Goal: Information Seeking & Learning: Learn about a topic

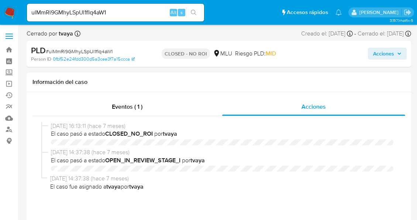
select select "10"
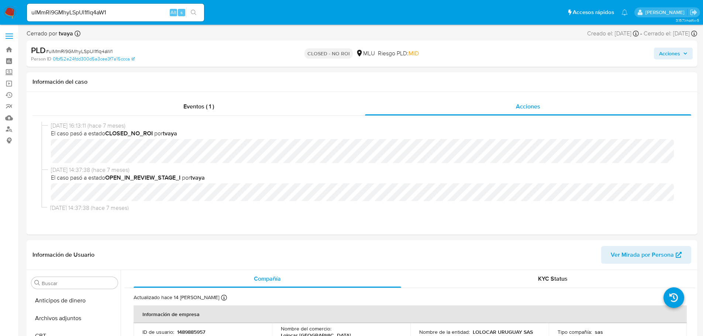
scroll to position [330, 0]
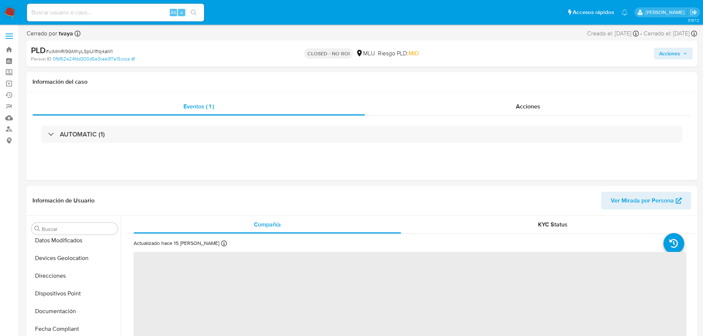
scroll to position [330, 0]
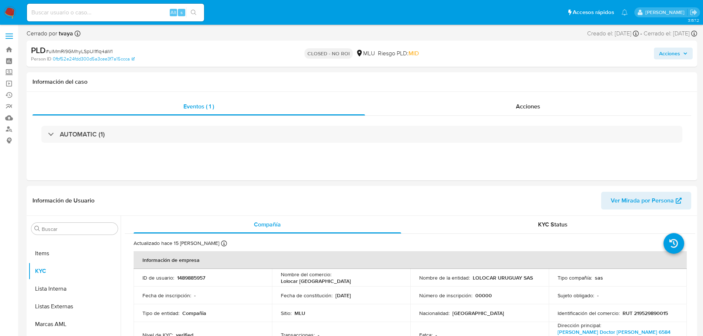
select select "10"
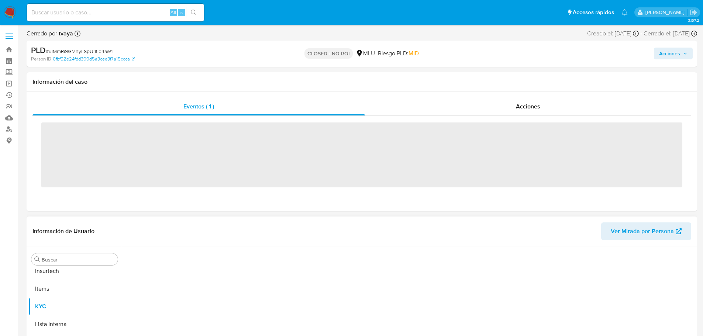
scroll to position [330, 0]
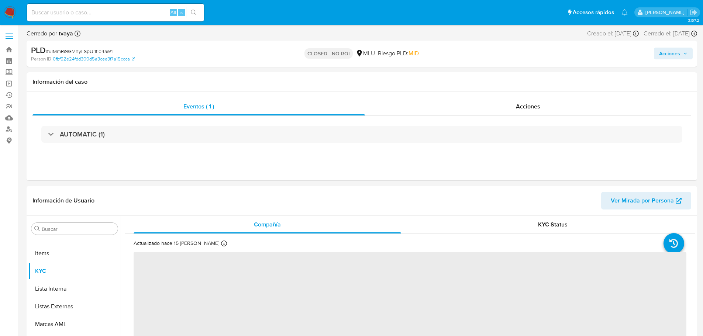
select select "10"
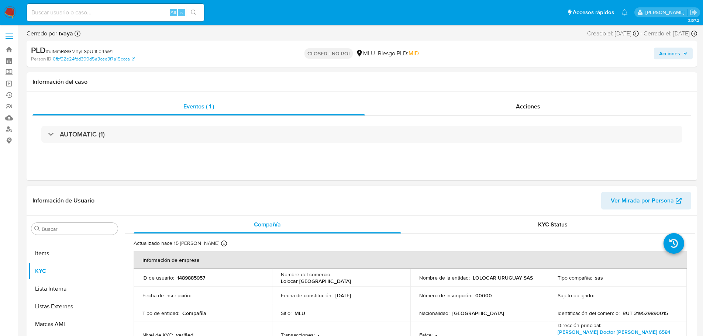
click at [451, 319] on td "Nacionalidad : Uruguay" at bounding box center [480, 314] width 138 height 18
click at [258, 282] on td "ID de usuario : 1489885957" at bounding box center [203, 278] width 138 height 18
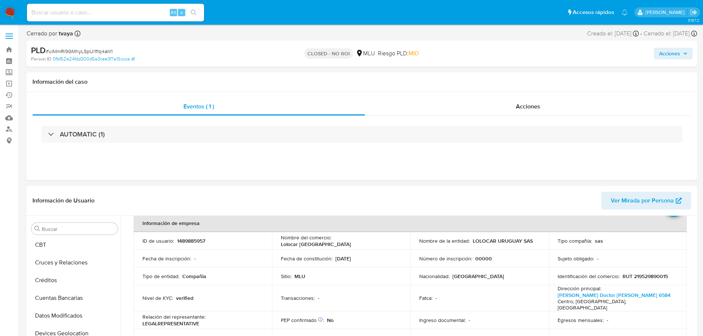
scroll to position [37, 0]
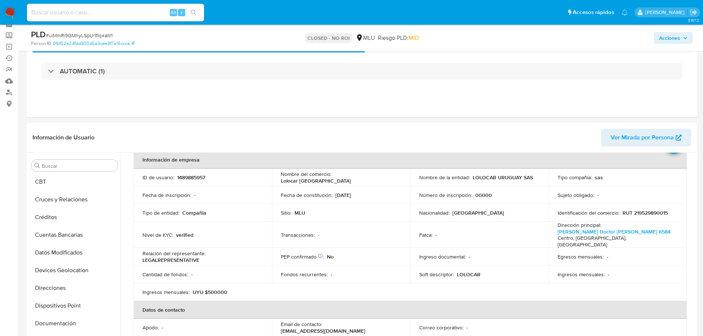
click at [360, 183] on td "Nombre del comercio : Lolocar Uruguay" at bounding box center [341, 178] width 138 height 18
click at [379, 255] on td "PEP confirmado Obtenido de listas internas : No" at bounding box center [341, 257] width 138 height 18
click at [27, 213] on div "Buscar Anticipos de dinero Archivos adjuntos CBT Cruces y Relaciones Créditos C…" at bounding box center [362, 247] width 671 height 189
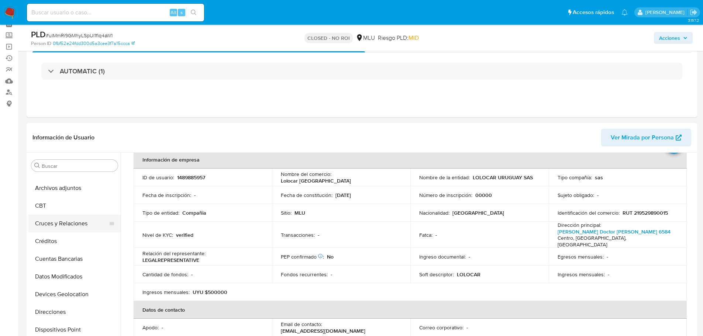
scroll to position [0, 0]
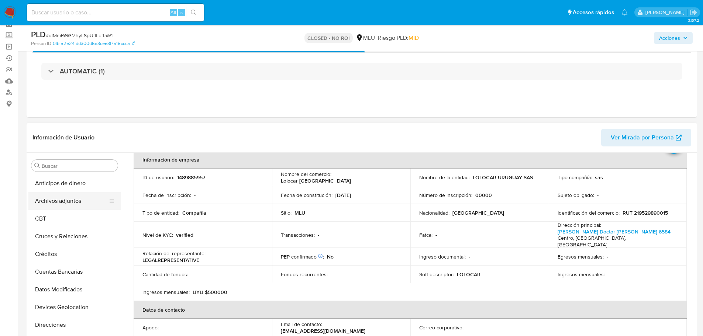
click at [73, 206] on button "Archivos adjuntos" at bounding box center [71, 201] width 86 height 18
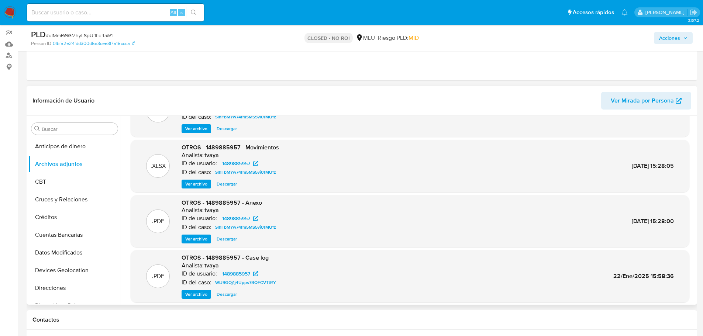
scroll to position [62, 0]
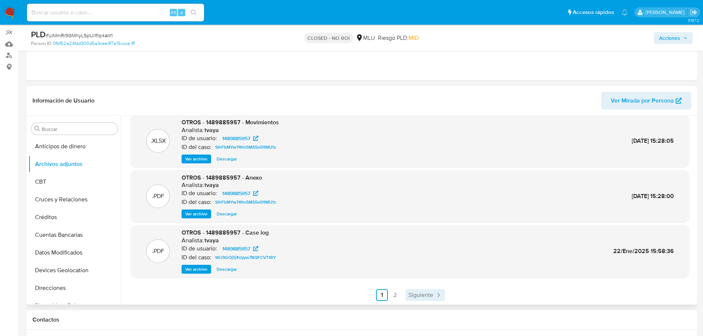
click at [432, 292] on span "Siguiente" at bounding box center [421, 295] width 25 height 6
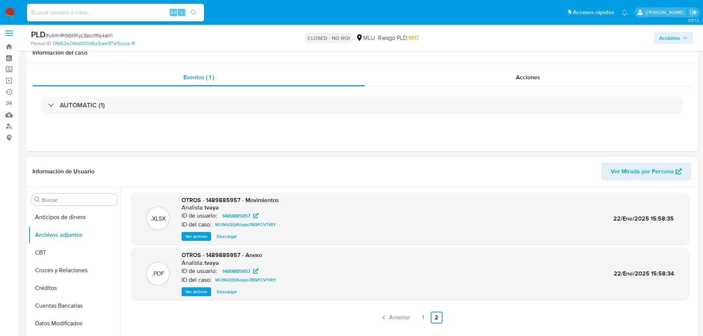
scroll to position [0, 0]
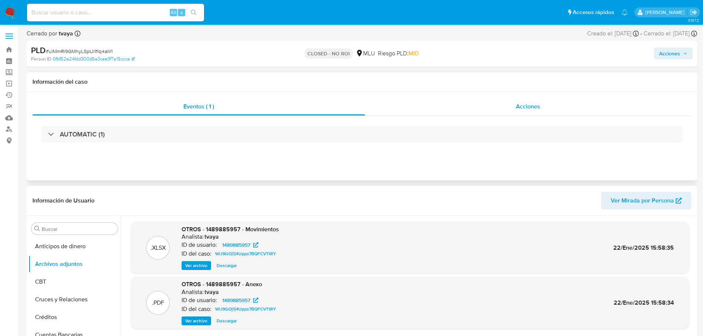
click at [524, 104] on span "Acciones" at bounding box center [528, 106] width 24 height 8
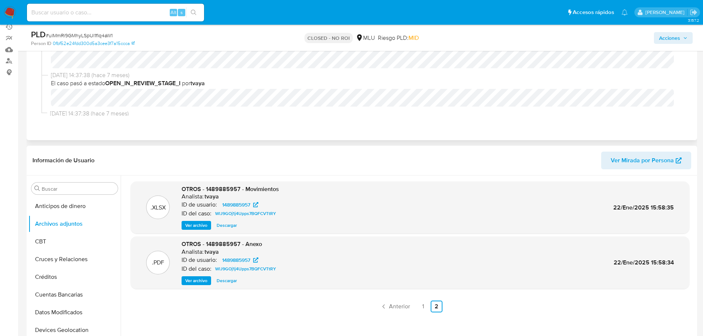
scroll to position [148, 0]
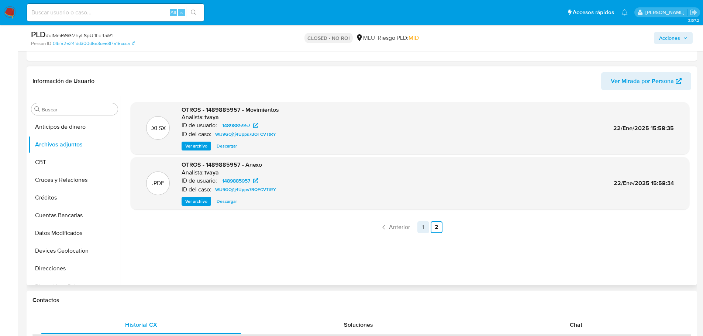
click at [423, 230] on link "1" at bounding box center [424, 228] width 12 height 12
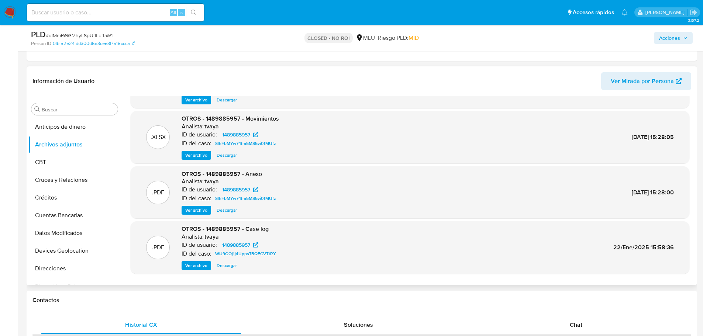
scroll to position [62, 0]
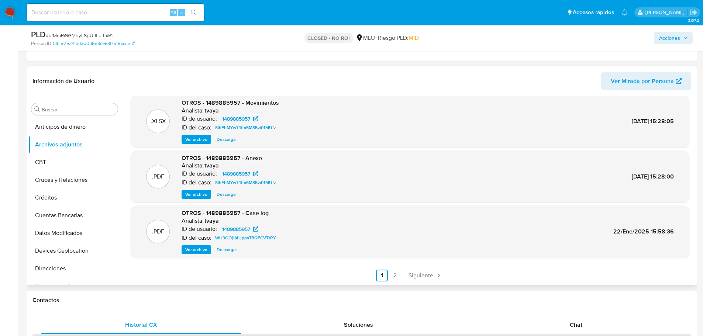
click at [196, 252] on span "Ver archivo" at bounding box center [196, 249] width 22 height 7
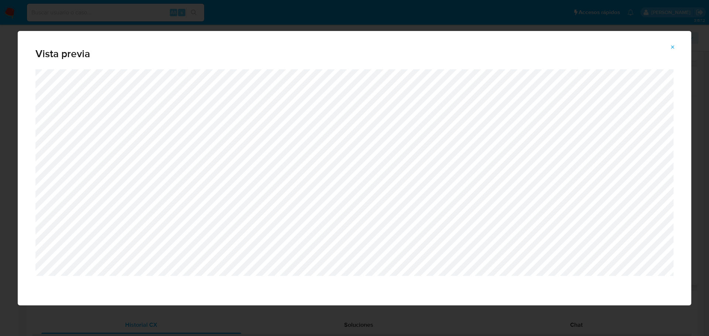
click at [669, 45] on button "Attachment preview" at bounding box center [673, 47] width 16 height 12
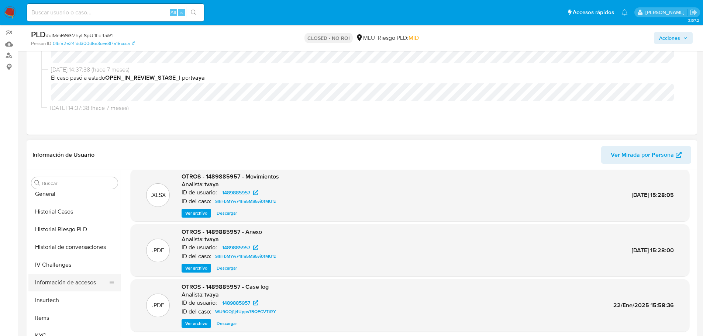
scroll to position [258, 0]
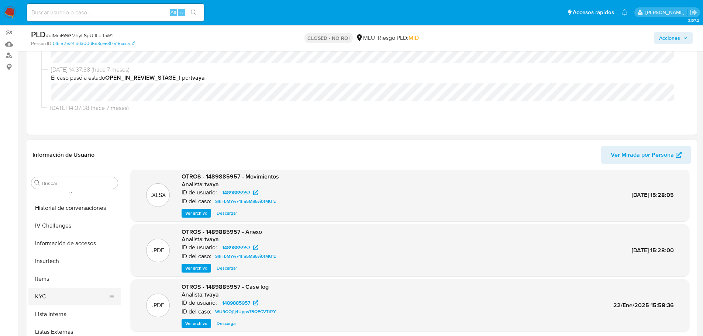
click at [67, 291] on button "KYC" at bounding box center [71, 297] width 86 height 18
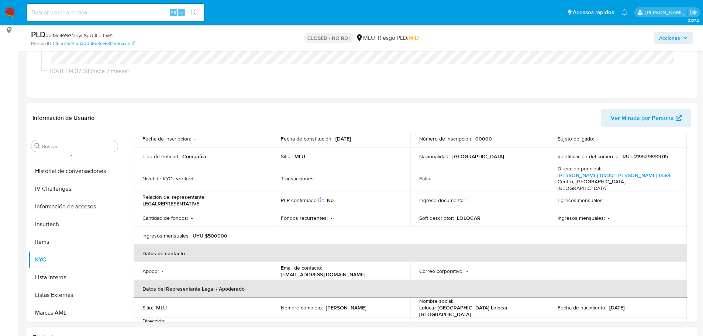
scroll to position [111, 0]
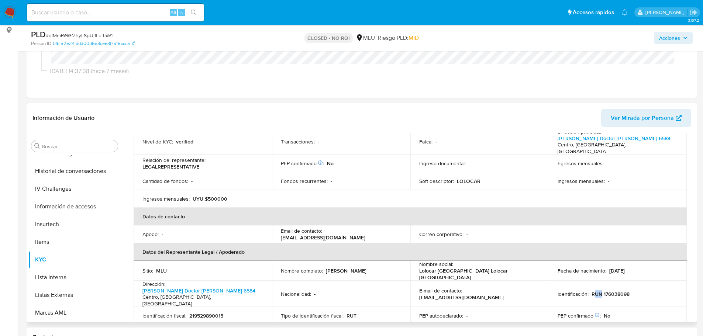
drag, startPoint x: 591, startPoint y: 281, endPoint x: 606, endPoint y: 280, distance: 14.0
click at [604, 291] on p "RUN 176038098" at bounding box center [611, 294] width 38 height 7
click at [619, 291] on p "RUN 176038098" at bounding box center [611, 294] width 38 height 7
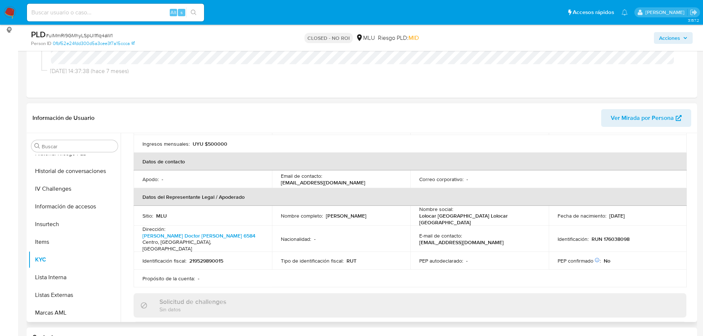
scroll to position [148, 0]
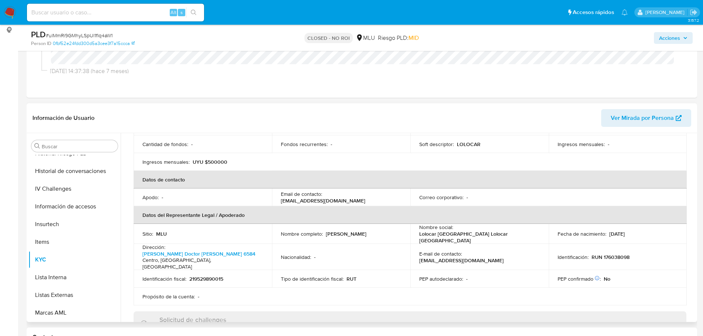
click at [617, 254] on p "RUN 176038098" at bounding box center [611, 257] width 38 height 7
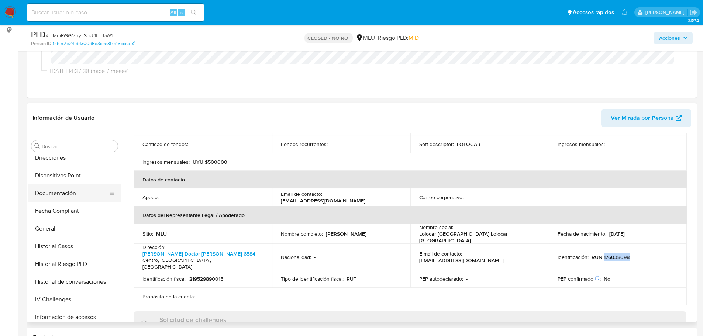
click at [65, 199] on button "Documentación" at bounding box center [71, 194] width 86 height 18
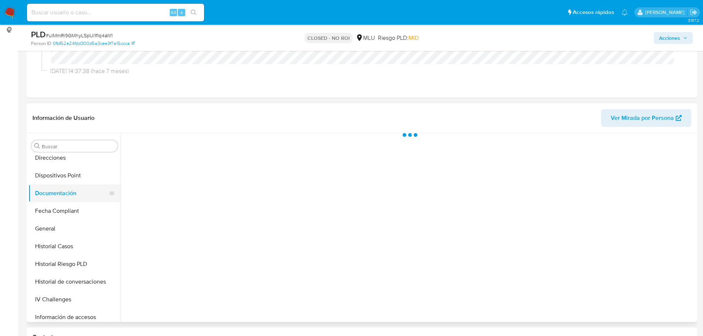
scroll to position [0, 0]
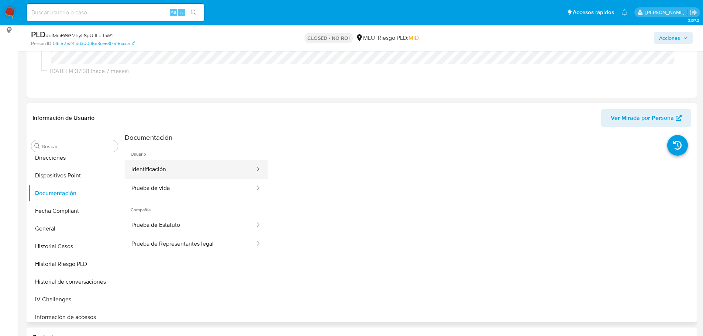
click at [208, 169] on button "Identificación" at bounding box center [190, 169] width 131 height 19
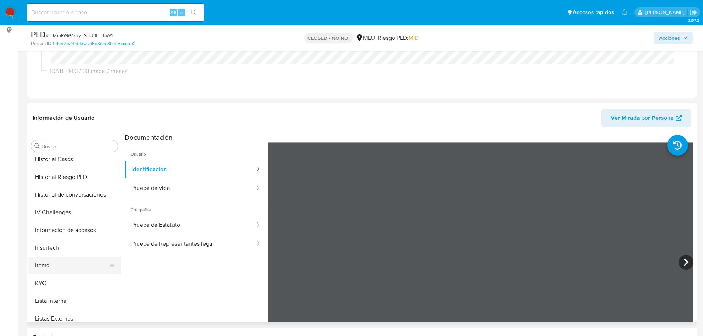
scroll to position [258, 0]
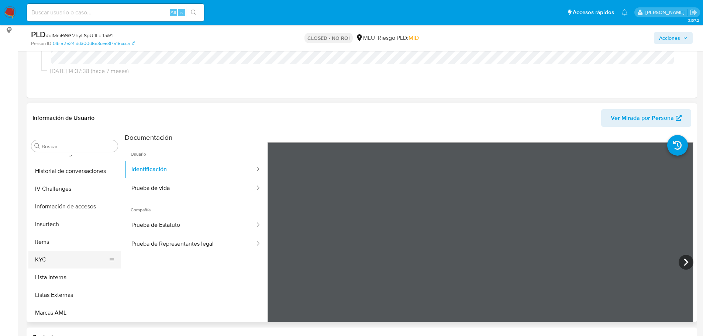
click at [57, 256] on button "KYC" at bounding box center [71, 260] width 86 height 18
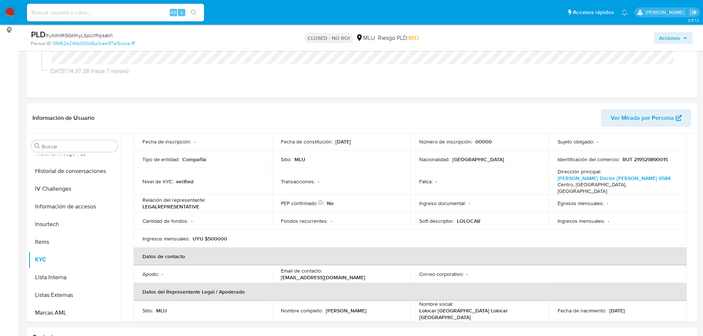
scroll to position [111, 0]
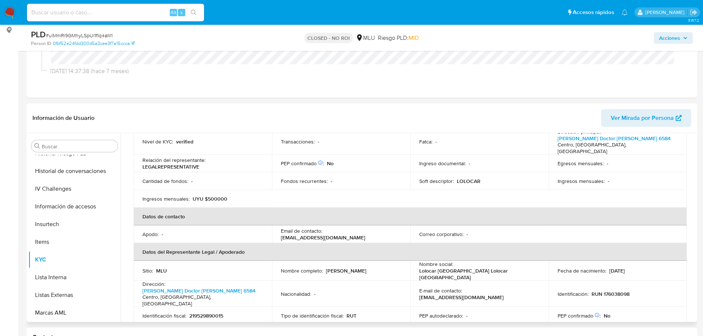
click at [603, 307] on td "PEP confirmado Obtenido de listas internas : No" at bounding box center [618, 316] width 138 height 18
click at [480, 294] on p "contacto@lolocar.uy" at bounding box center [461, 297] width 85 height 7
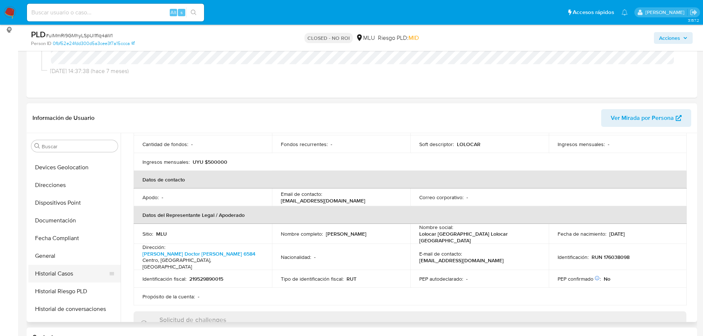
scroll to position [0, 0]
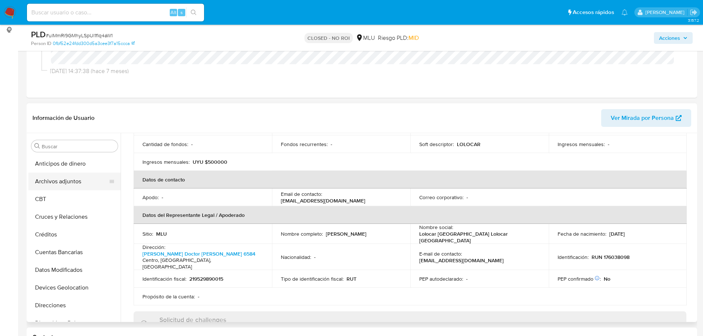
click at [66, 188] on button "Archivos adjuntos" at bounding box center [71, 182] width 86 height 18
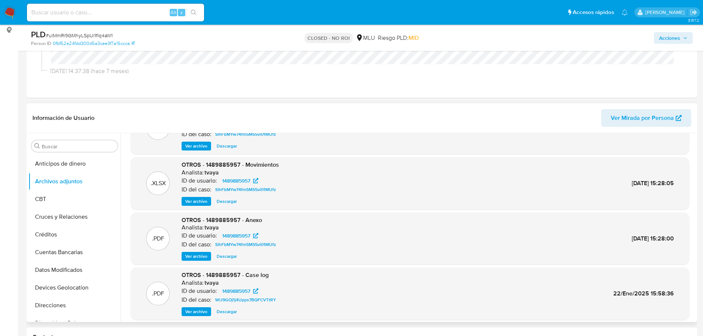
scroll to position [62, 0]
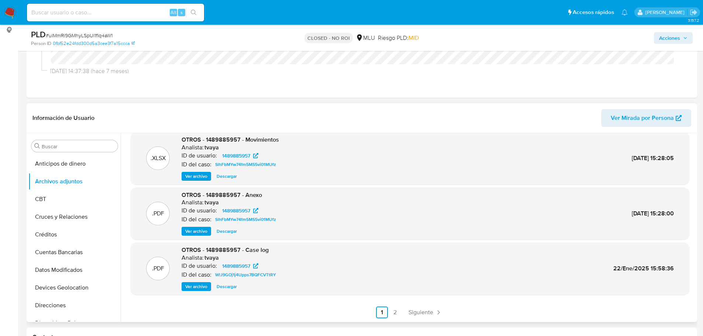
click at [195, 283] on span "Ver archivo" at bounding box center [196, 286] width 22 height 7
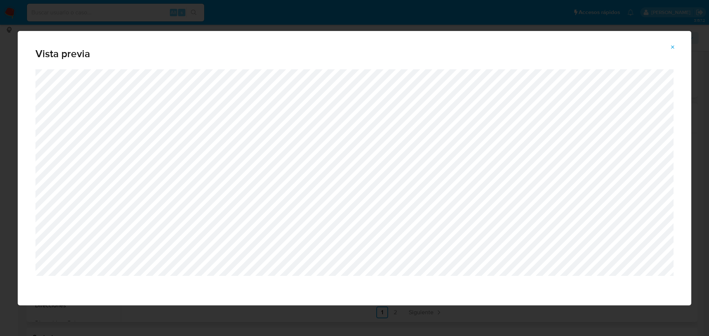
click at [673, 49] on icon "Attachment preview" at bounding box center [673, 47] width 6 height 6
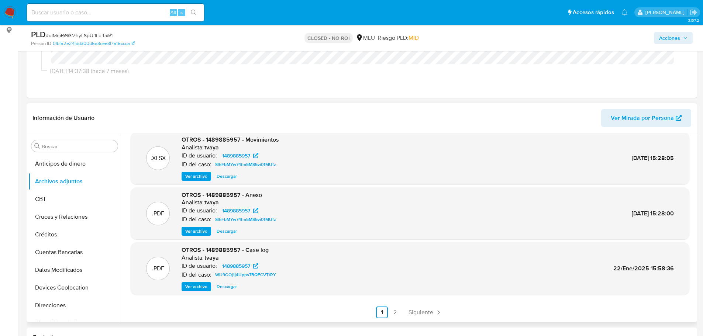
click at [137, 13] on input at bounding box center [115, 13] width 177 height 10
paste input "VZJXTA45zHvww6tCXQeSm5c9"
type input "VZJXTA45zHvww6tCXQeSm5c9"
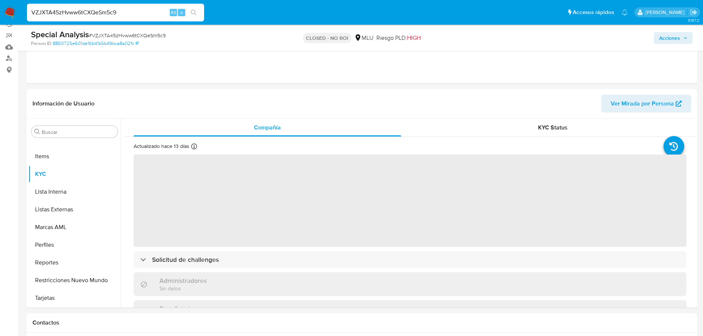
scroll to position [74, 0]
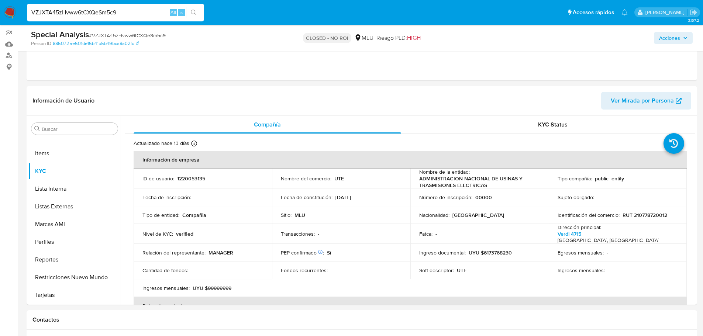
select select "10"
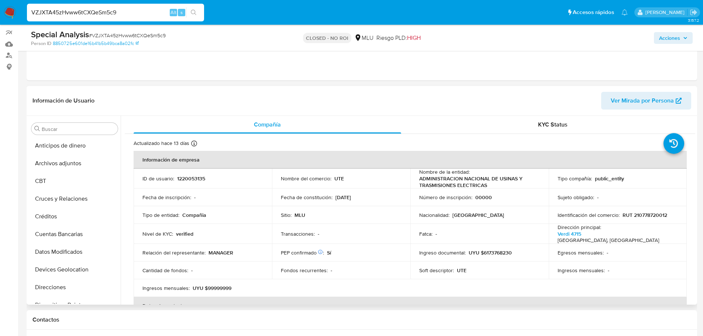
scroll to position [0, 0]
click at [79, 152] on button "Anticipos de dinero" at bounding box center [71, 147] width 86 height 18
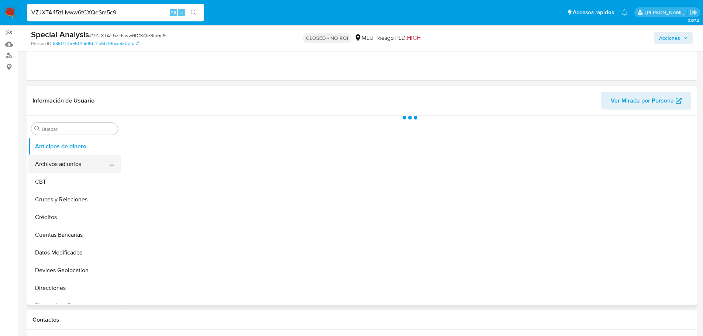
click at [74, 167] on button "Archivos adjuntos" at bounding box center [71, 164] width 86 height 18
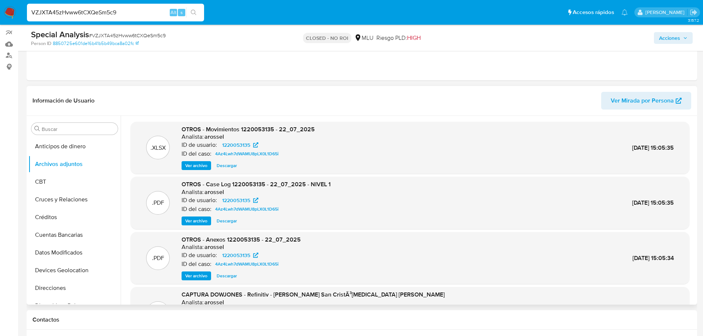
scroll to position [62, 0]
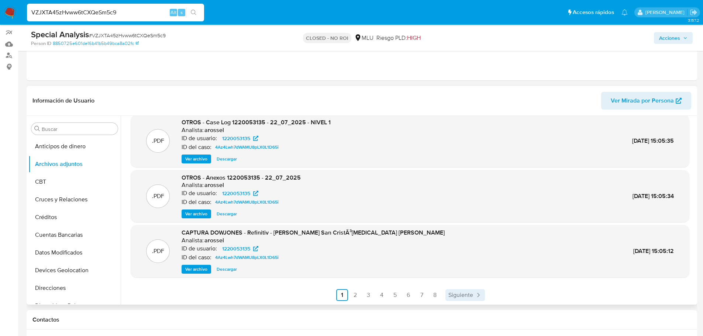
click at [477, 292] on icon "Paginación" at bounding box center [478, 295] width 7 height 7
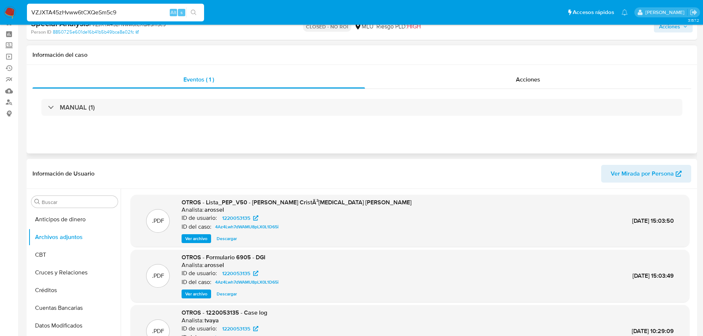
scroll to position [0, 0]
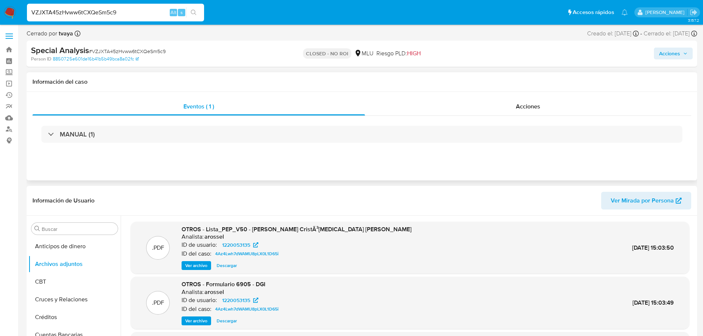
click at [509, 121] on div "MANUAL (1)" at bounding box center [361, 134] width 659 height 37
click at [519, 103] on span "Acciones" at bounding box center [528, 106] width 24 height 8
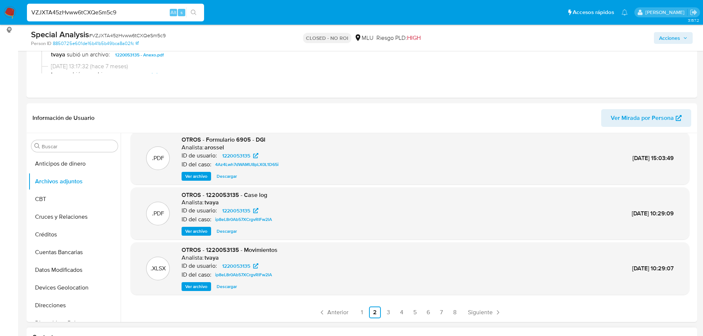
scroll to position [148, 0]
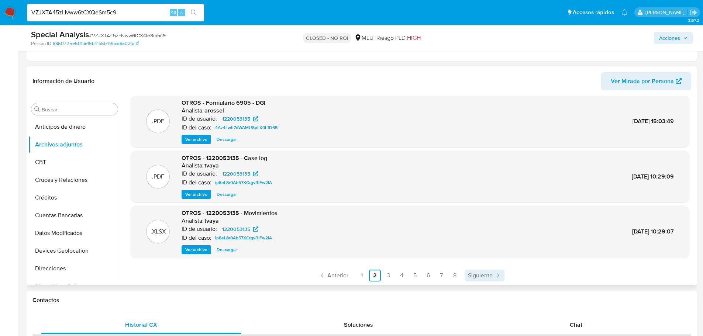
click at [489, 271] on link "Siguiente" at bounding box center [485, 276] width 40 height 12
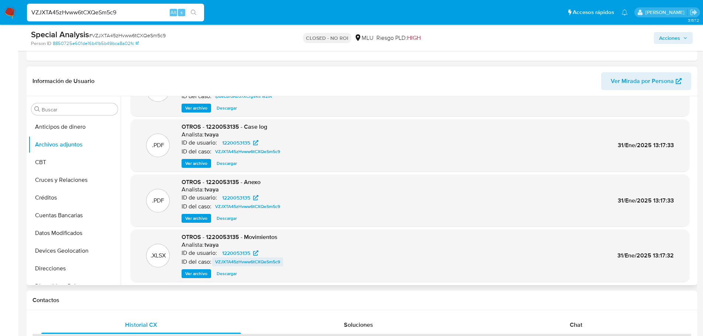
scroll to position [25, 0]
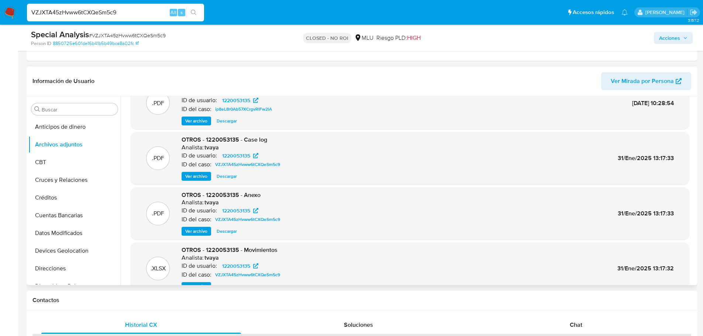
click at [196, 177] on span "Ver archivo" at bounding box center [196, 176] width 22 height 7
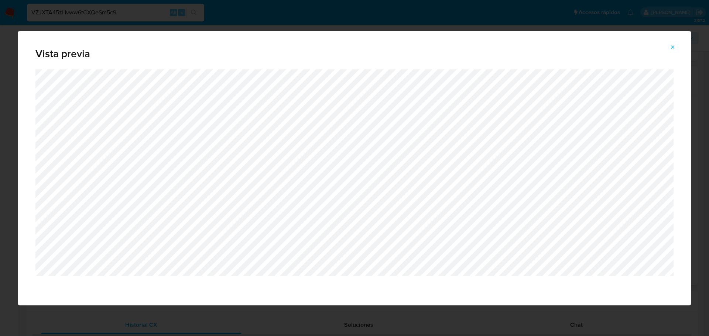
click at [675, 41] on div "Vista previa" at bounding box center [354, 50] width 673 height 38
click at [675, 44] on icon "Attachment preview" at bounding box center [673, 47] width 6 height 6
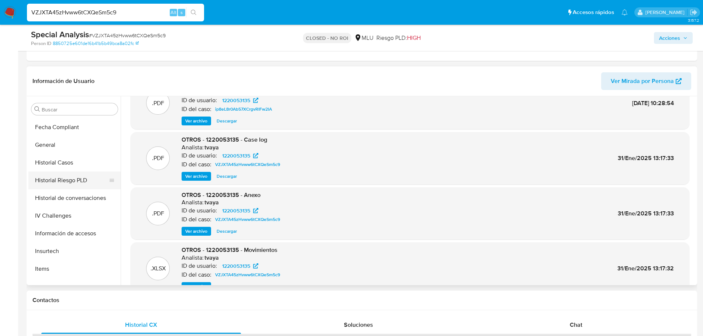
scroll to position [258, 0]
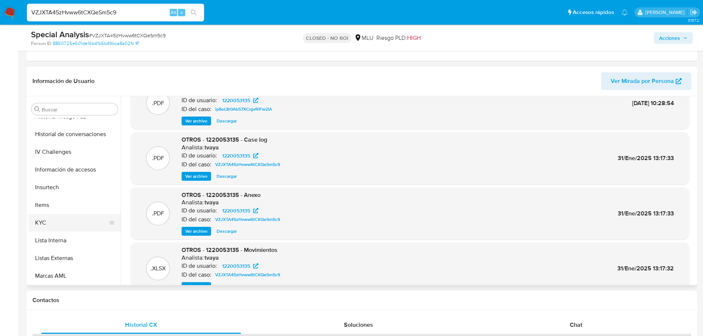
click at [52, 228] on button "KYC" at bounding box center [71, 223] width 86 height 18
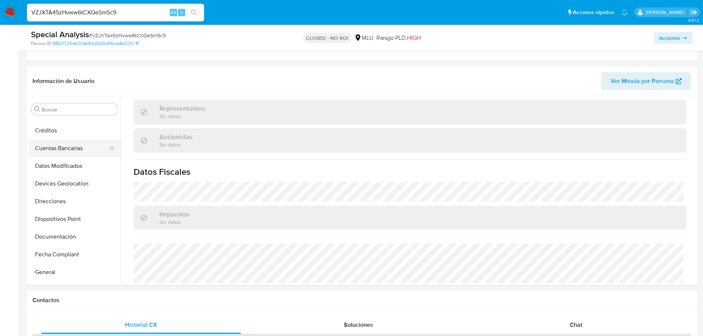
scroll to position [0, 0]
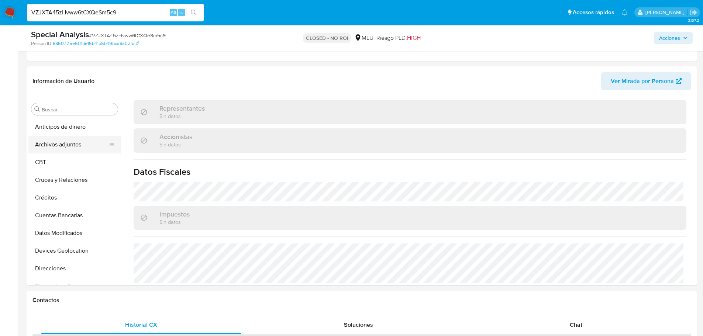
click at [74, 147] on button "Archivos adjuntos" at bounding box center [71, 145] width 86 height 18
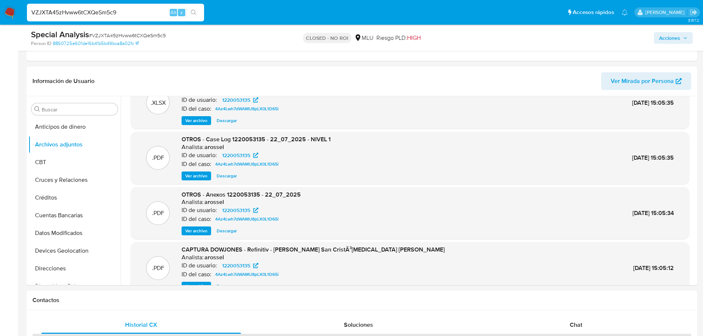
scroll to position [62, 0]
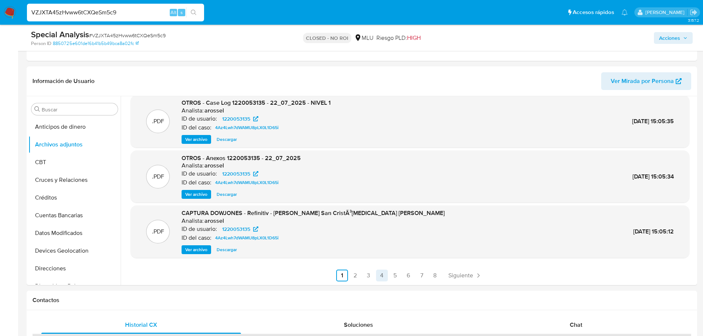
click at [380, 275] on link "4" at bounding box center [382, 276] width 12 height 12
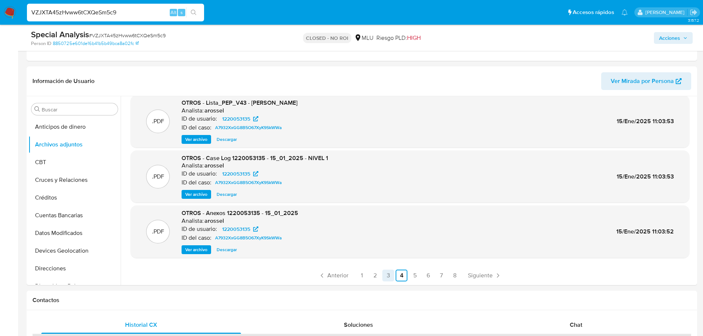
click at [385, 273] on link "3" at bounding box center [389, 276] width 12 height 12
click at [198, 141] on span "Ver archivo" at bounding box center [196, 139] width 22 height 7
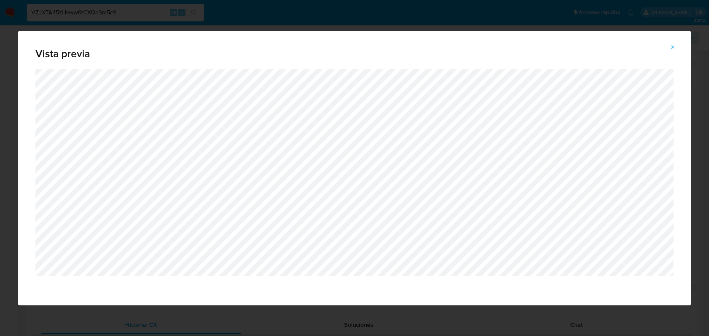
click at [673, 45] on icon "Attachment preview" at bounding box center [673, 47] width 6 height 6
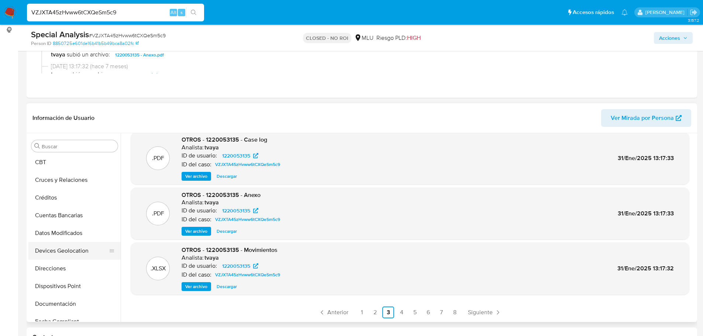
scroll to position [111, 0]
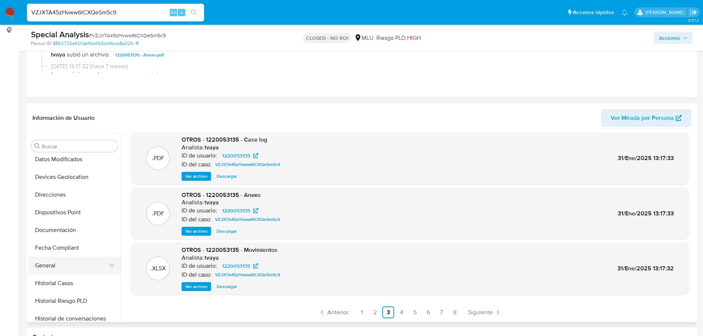
click at [72, 267] on button "General" at bounding box center [71, 266] width 86 height 18
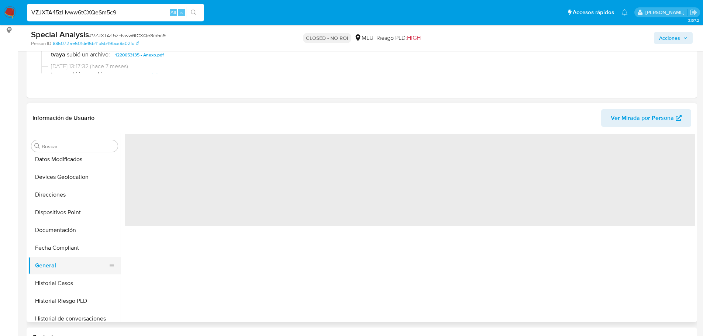
scroll to position [0, 0]
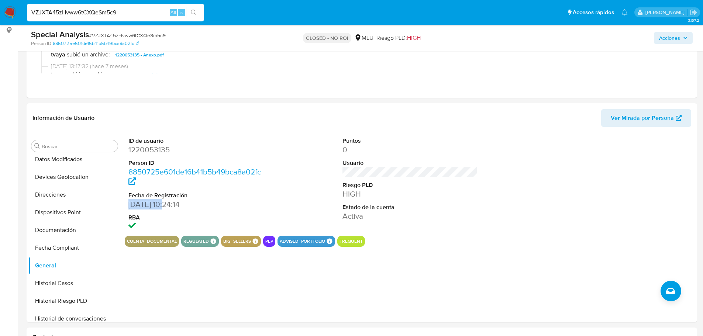
drag, startPoint x: 164, startPoint y: 207, endPoint x: 127, endPoint y: 207, distance: 37.7
click at [127, 207] on div "ID de usuario 1220053135 Person ID 8850725e601de16b41b5b49bca8a02fc Fecha de Re…" at bounding box center [196, 184] width 143 height 103
copy dd "18/10/2022"
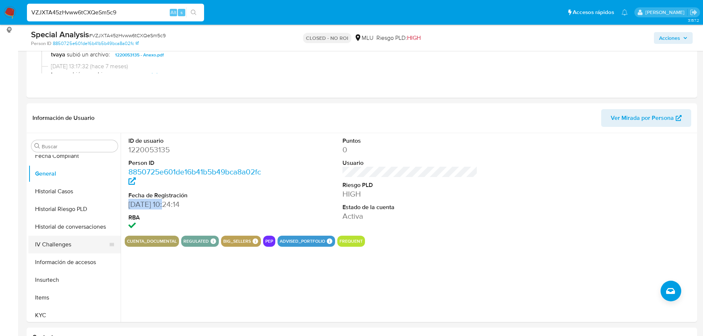
scroll to position [222, 0]
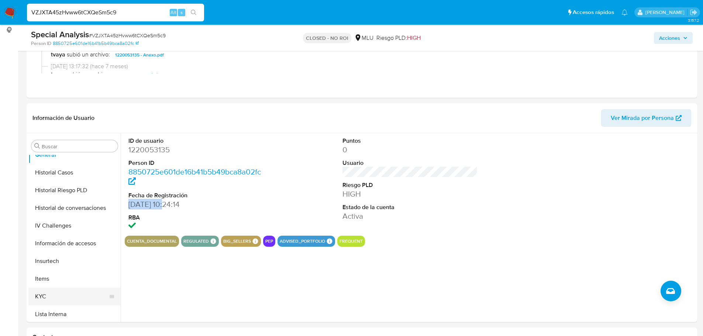
click at [64, 295] on button "KYC" at bounding box center [71, 297] width 86 height 18
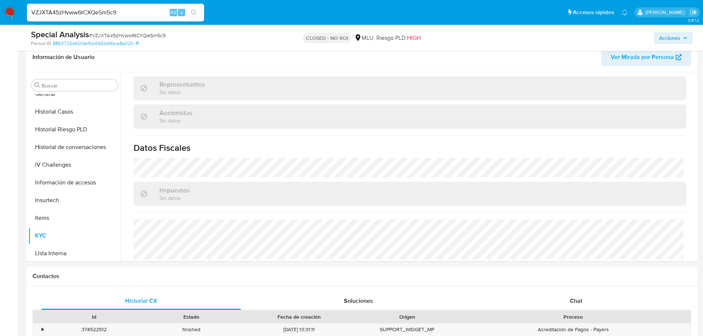
scroll to position [185, 0]
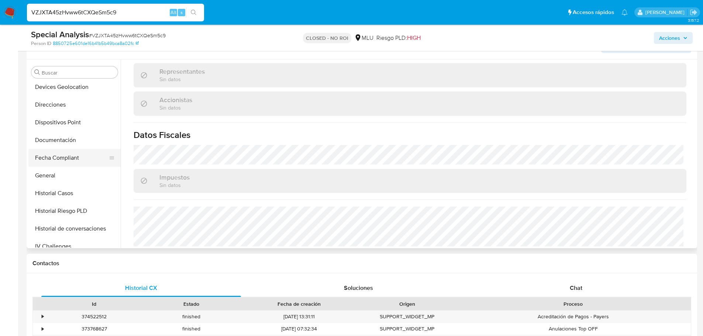
scroll to position [111, 0]
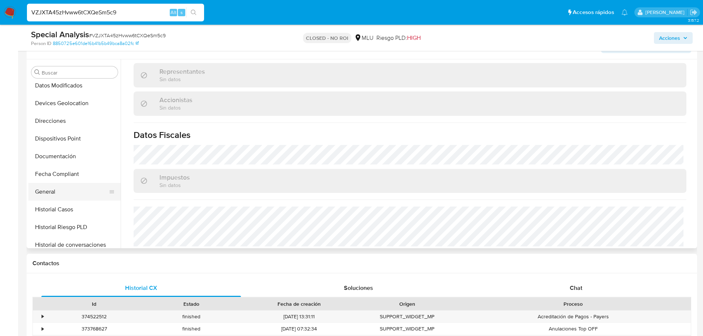
click at [62, 192] on button "General" at bounding box center [71, 192] width 86 height 18
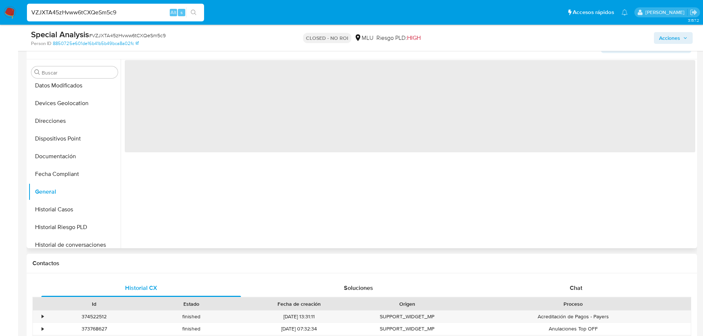
scroll to position [0, 0]
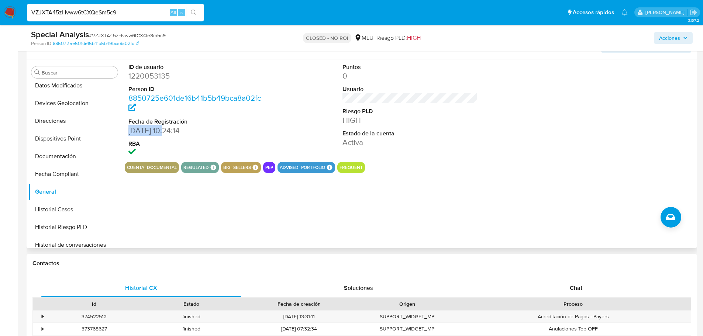
drag, startPoint x: 164, startPoint y: 130, endPoint x: 127, endPoint y: 131, distance: 36.9
click at [127, 131] on div "ID de usuario 1220053135 Person ID 8850725e601de16b41b5b49bca8a02fc Fecha de Re…" at bounding box center [196, 110] width 143 height 103
copy dd "18/10/2022"
click at [654, 186] on div "ID de usuario 1220053135 Person ID 8850725e601de16b41b5b49bca8a02fc Fecha de Re…" at bounding box center [408, 153] width 575 height 189
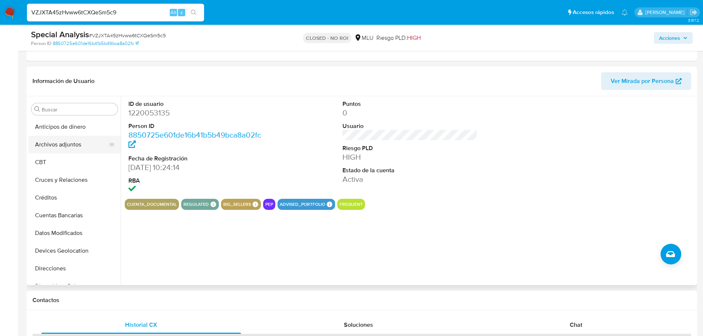
click at [75, 142] on button "Archivos adjuntos" at bounding box center [71, 145] width 86 height 18
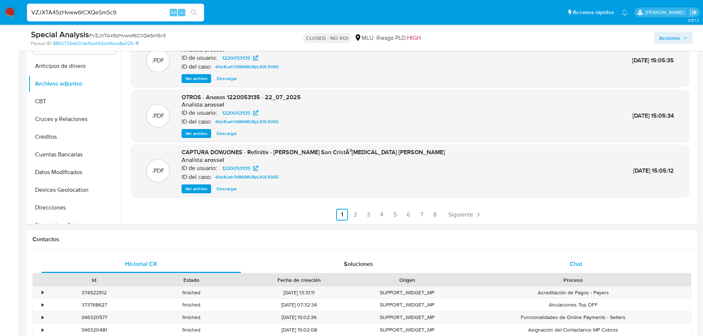
scroll to position [222, 0]
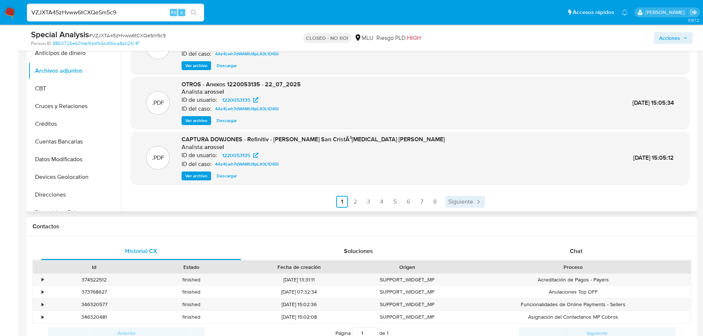
click at [466, 205] on span "Siguiente" at bounding box center [461, 202] width 25 height 6
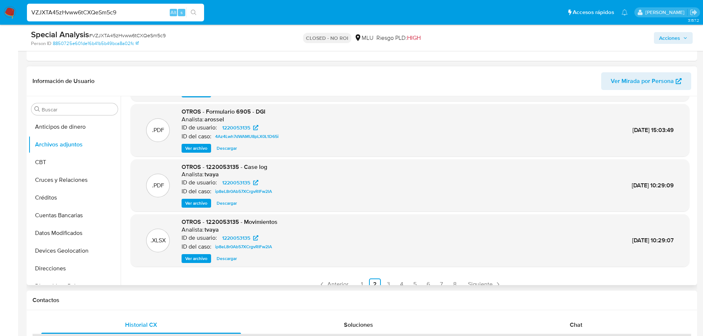
scroll to position [62, 0]
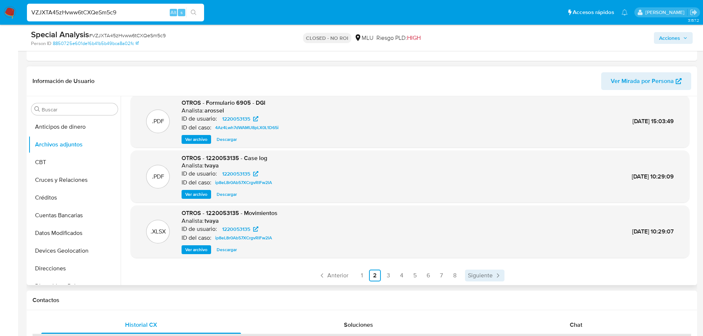
click at [474, 274] on span "Siguiente" at bounding box center [480, 276] width 25 height 6
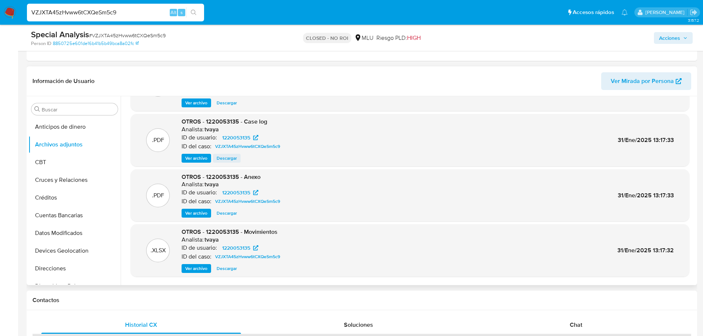
scroll to position [25, 0]
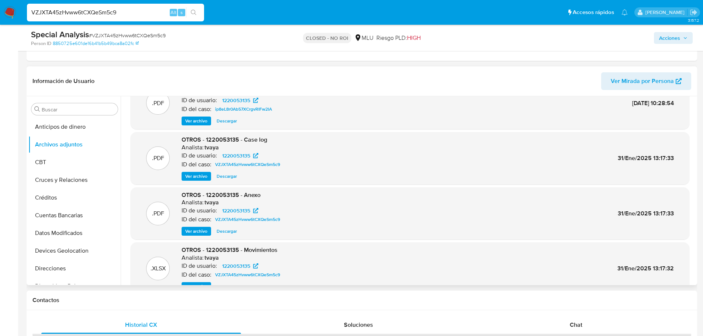
click at [192, 173] on span "Ver archivo" at bounding box center [196, 176] width 22 height 7
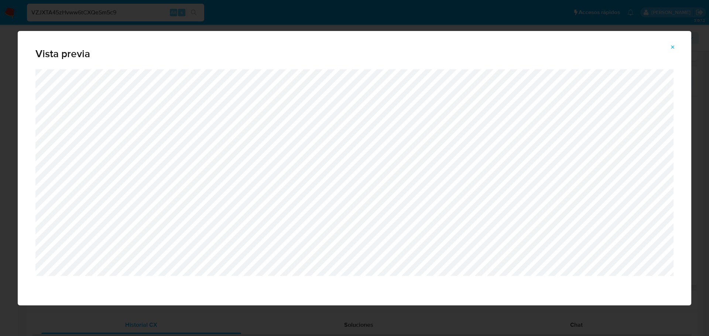
click at [673, 49] on icon "Attachment preview" at bounding box center [673, 47] width 6 height 6
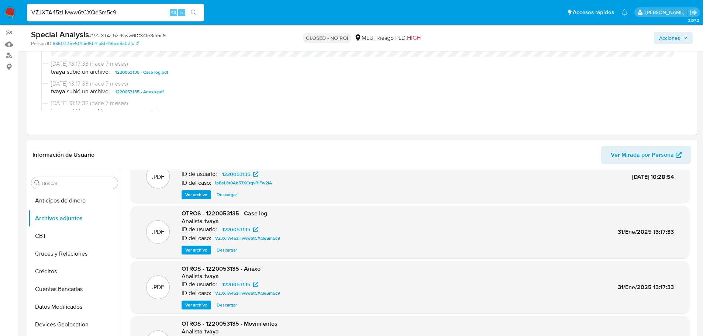
scroll to position [62, 0]
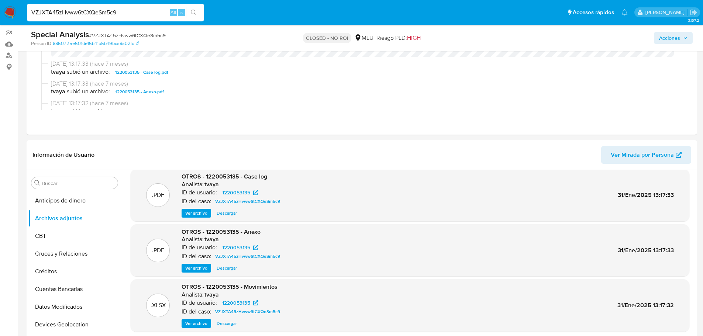
click at [195, 213] on span "Ver archivo" at bounding box center [196, 213] width 22 height 7
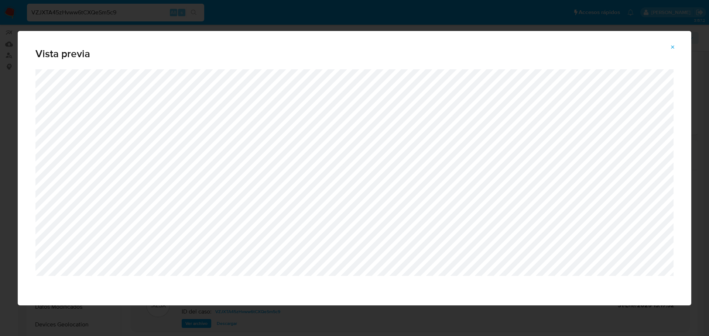
click at [673, 48] on icon "Attachment preview" at bounding box center [673, 47] width 6 height 6
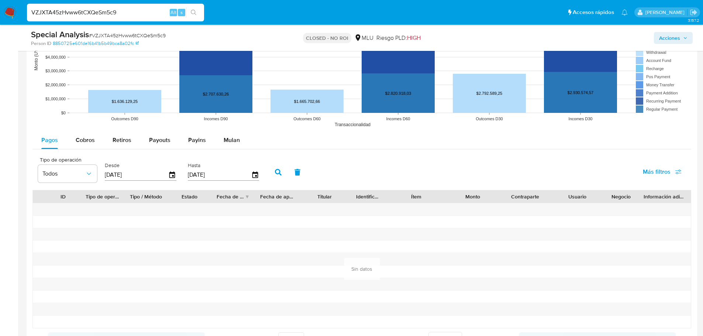
scroll to position [775, 0]
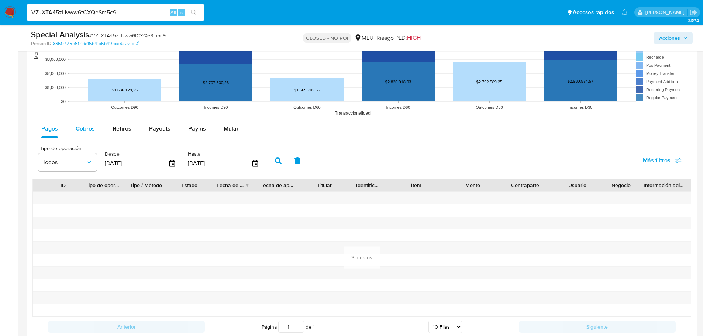
click at [76, 129] on span "Cobros" at bounding box center [85, 128] width 19 height 8
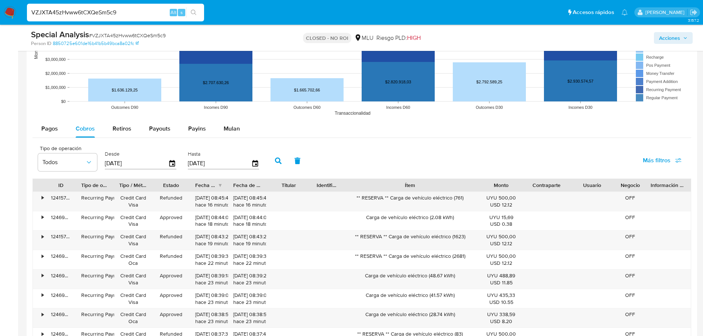
drag, startPoint x: 453, startPoint y: 185, endPoint x: 519, endPoint y: 191, distance: 66.3
click at [527, 190] on div "ID Tipo de operación Tipo / Método Estado Fecha de creación Fecha de aprobación…" at bounding box center [362, 185] width 658 height 13
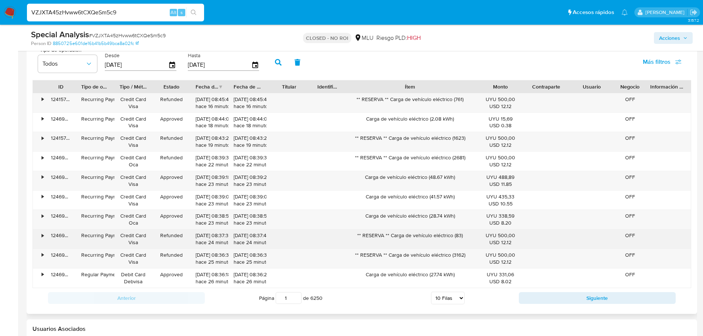
scroll to position [886, 0]
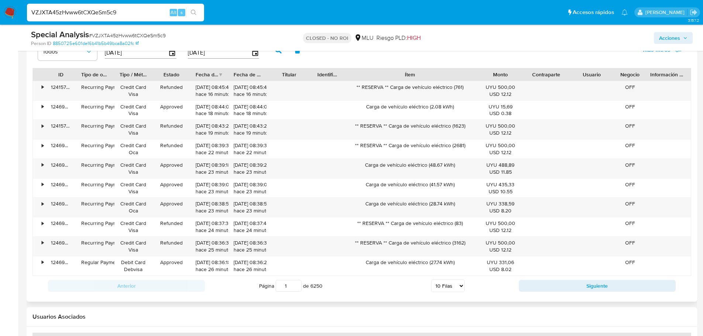
click at [460, 283] on select "5 Filas 10 Filas 20 Filas 25 Filas 50 Filas 100 Filas" at bounding box center [448, 286] width 34 height 13
select select "50"
click at [431, 280] on select "5 Filas 10 Filas 20 Filas 25 Filas 50 Filas 100 Filas" at bounding box center [448, 286] width 34 height 13
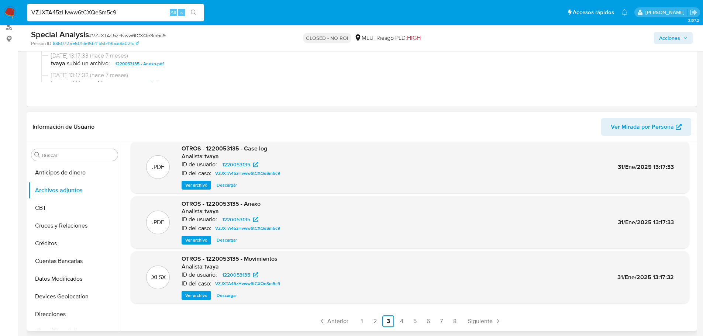
scroll to position [148, 0]
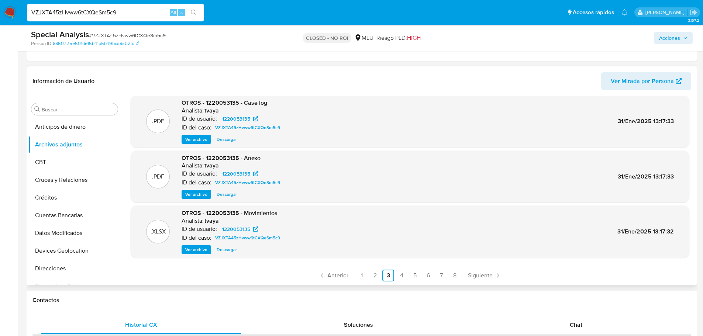
click at [192, 138] on span "Ver archivo" at bounding box center [196, 139] width 22 height 7
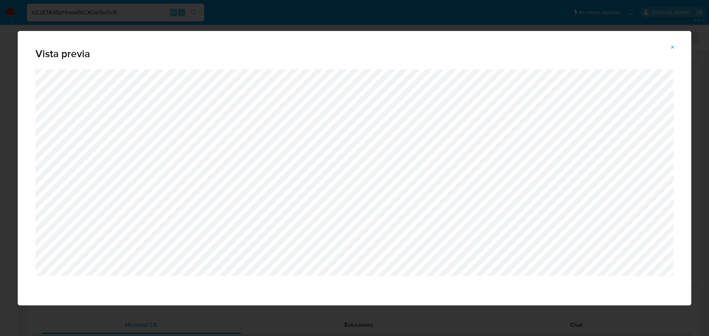
click at [676, 48] on button "Attachment preview" at bounding box center [673, 47] width 16 height 12
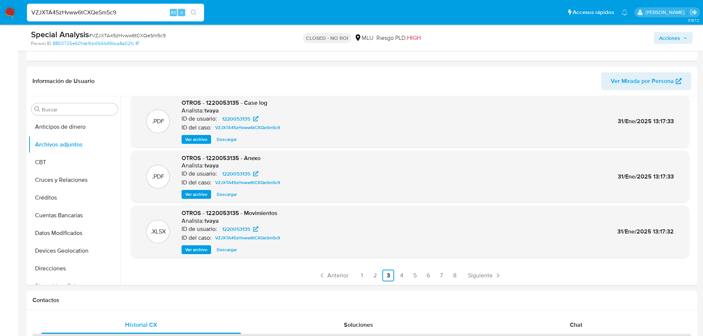
click at [110, 7] on div "VZJXTA45zHvww6tCXQeSm5c9 Alt s" at bounding box center [115, 13] width 177 height 18
click at [108, 10] on input "VZJXTA45zHvww6tCXQeSm5c9" at bounding box center [115, 13] width 177 height 10
paste input "JNXk3zCn1Lqp0VKy34bxLfOJ"
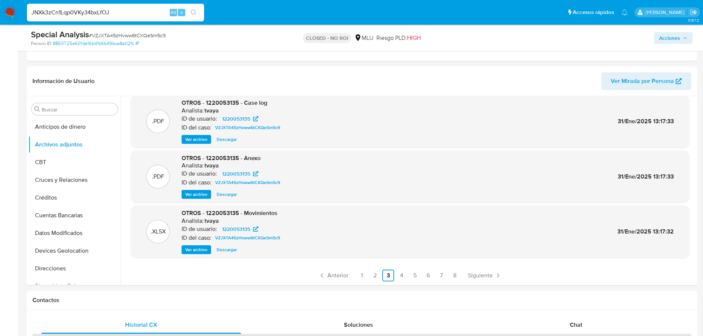
type input "JNXk3zCn1Lqp0VKy34bxLfOJ"
click at [192, 12] on icon "search-icon" at bounding box center [194, 13] width 6 height 6
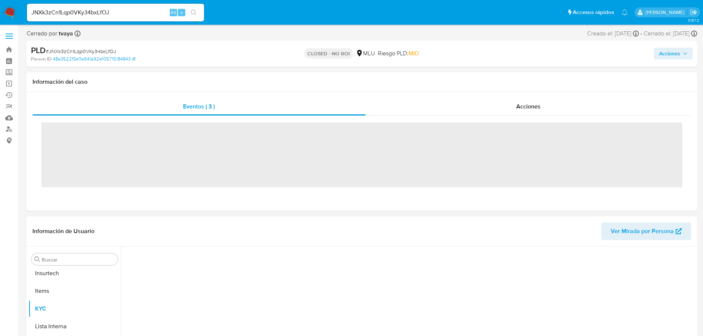
scroll to position [330, 0]
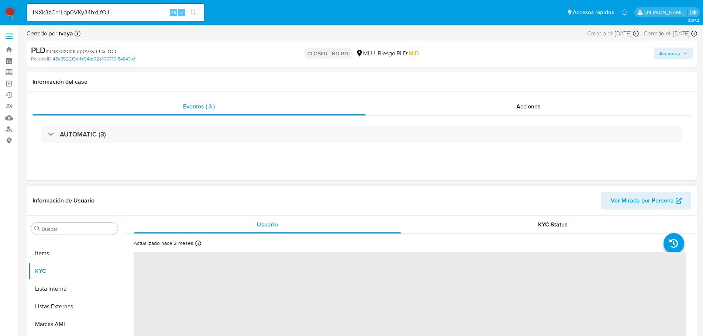
select select "10"
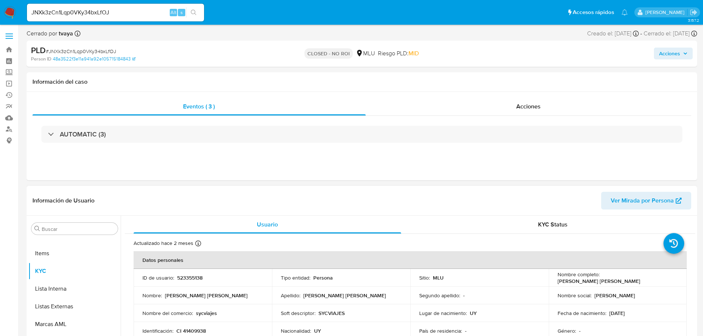
click at [662, 194] on span "Ver Mirada por Persona" at bounding box center [642, 201] width 63 height 18
click at [511, 301] on td "Segundo apellido : -" at bounding box center [480, 296] width 138 height 18
click at [89, 8] on input "JNXk3zCn1Lqp0VKy34bxLfOJ" at bounding box center [115, 13] width 177 height 10
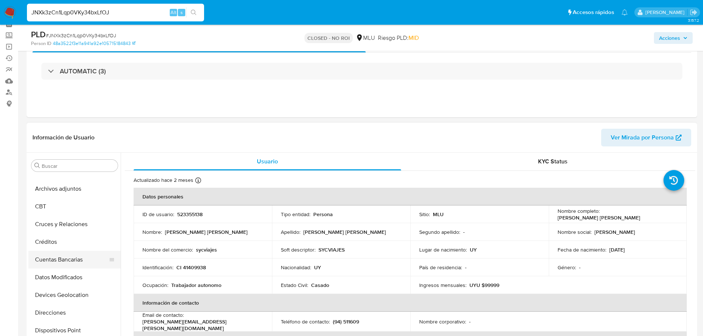
scroll to position [0, 0]
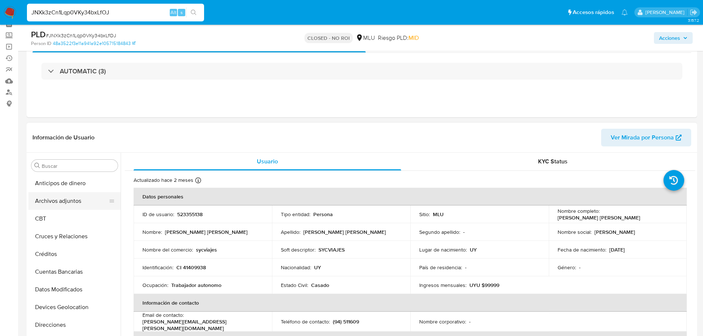
click at [70, 199] on button "Archivos adjuntos" at bounding box center [71, 201] width 86 height 18
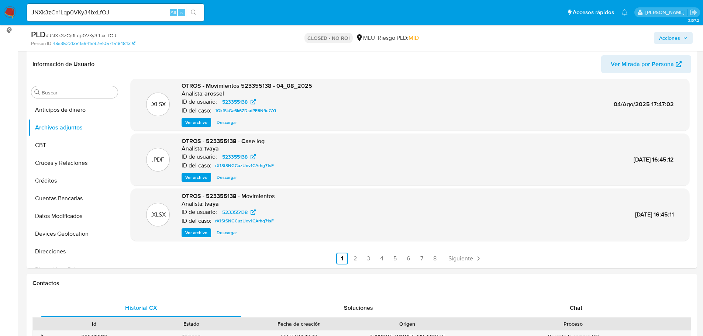
scroll to position [111, 0]
click at [476, 257] on icon "Paginación" at bounding box center [478, 258] width 7 height 7
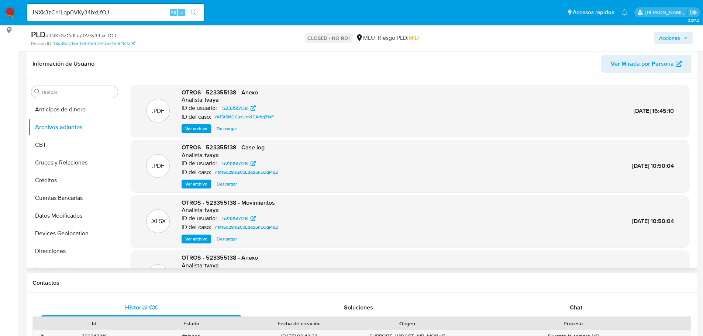
scroll to position [62, 0]
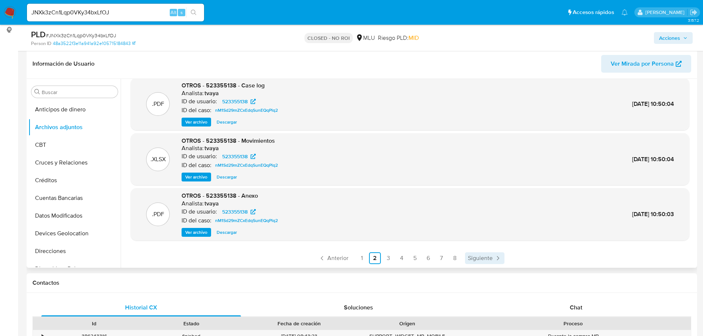
click at [491, 261] on span "Siguiente" at bounding box center [480, 258] width 25 height 6
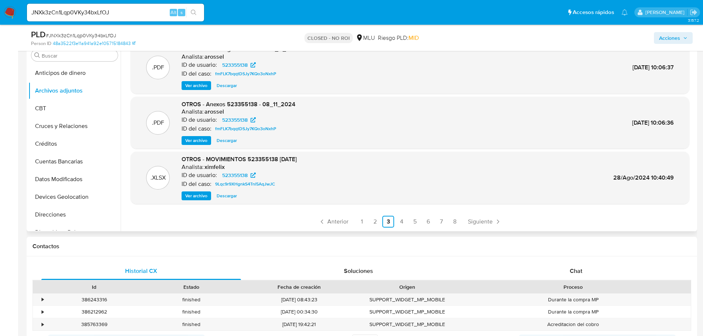
scroll to position [148, 0]
click at [466, 218] on link "Siguiente" at bounding box center [485, 222] width 40 height 12
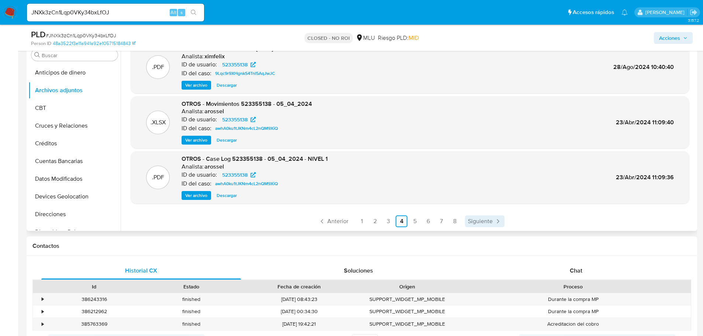
click at [477, 219] on span "Siguiente" at bounding box center [480, 222] width 25 height 6
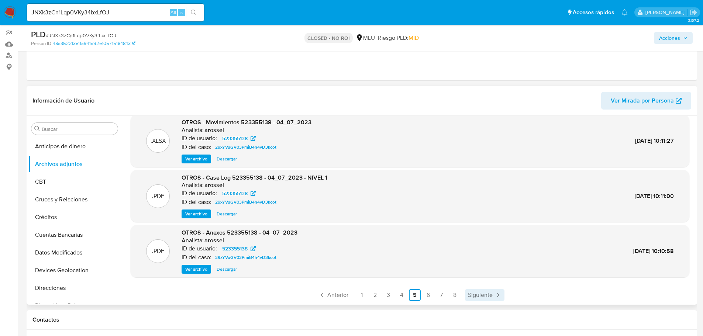
click at [465, 298] on link "Siguiente" at bounding box center [485, 295] width 40 height 12
click at [483, 297] on span "Siguiente" at bounding box center [480, 295] width 25 height 6
click at [480, 296] on span "Siguiente" at bounding box center [480, 295] width 25 height 6
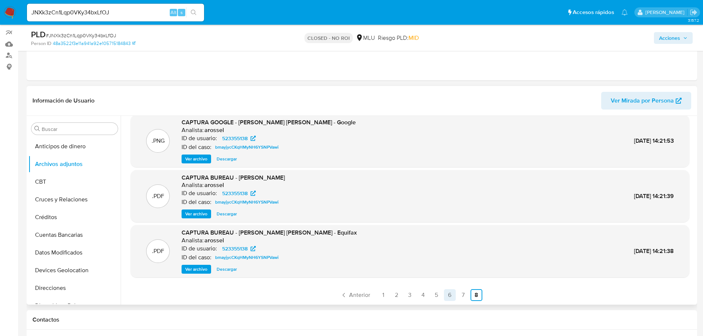
click at [449, 296] on link "6" at bounding box center [450, 295] width 12 height 12
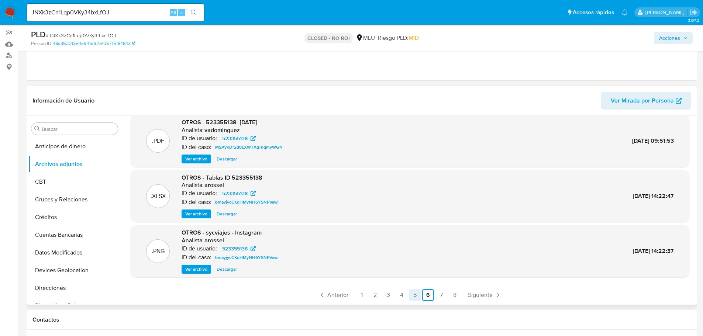
click at [414, 294] on link "5" at bounding box center [415, 295] width 12 height 12
click at [398, 296] on link "4" at bounding box center [402, 295] width 12 height 12
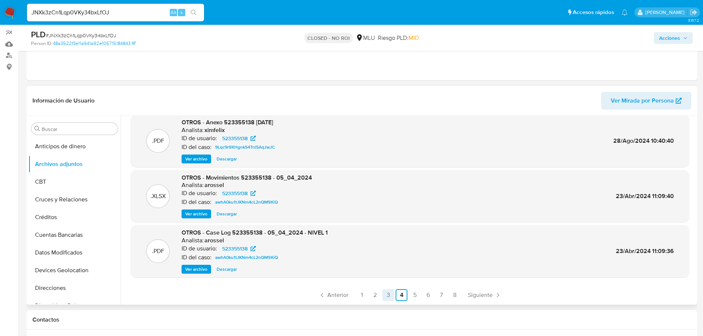
click at [385, 296] on link "3" at bounding box center [389, 295] width 12 height 12
click at [374, 290] on link "2" at bounding box center [375, 295] width 12 height 12
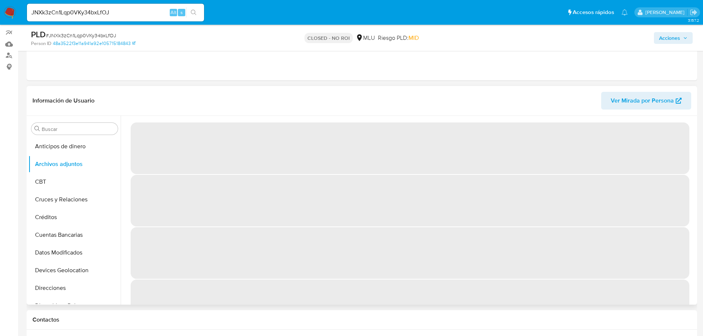
scroll to position [0, 0]
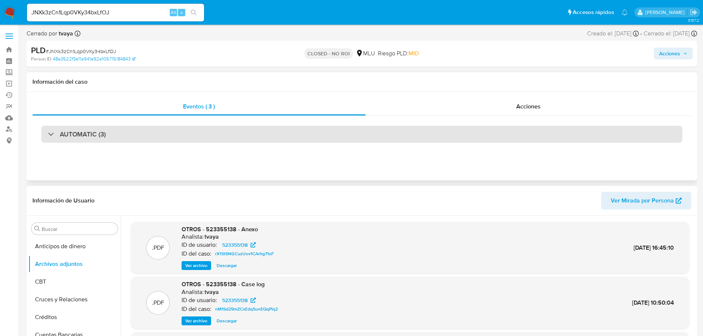
click at [436, 128] on div "AUTOMATIC (3)" at bounding box center [361, 134] width 641 height 17
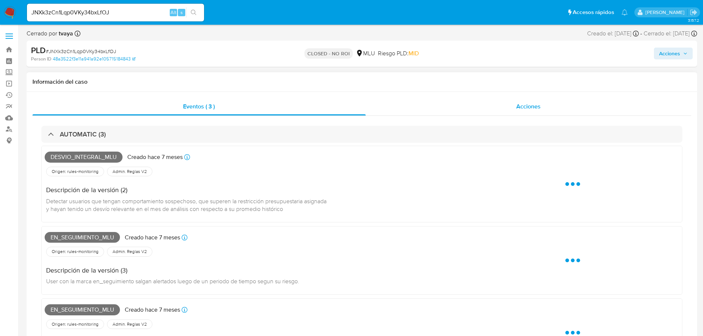
click at [482, 98] on div "Acciones" at bounding box center [529, 107] width 326 height 18
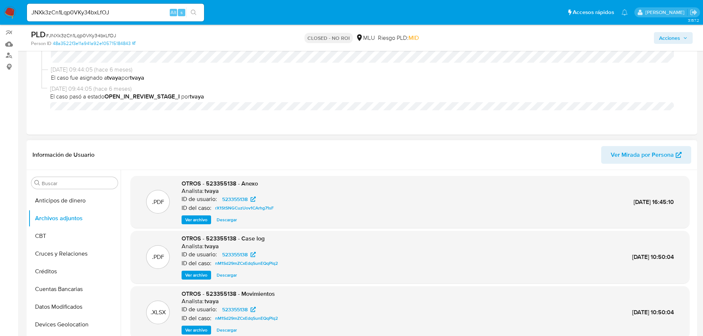
click at [198, 275] on span "Ver archivo" at bounding box center [196, 275] width 22 height 7
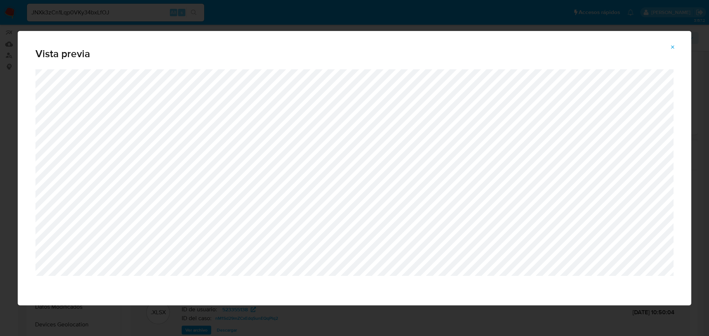
click at [674, 50] on icon "Attachment preview" at bounding box center [673, 47] width 6 height 6
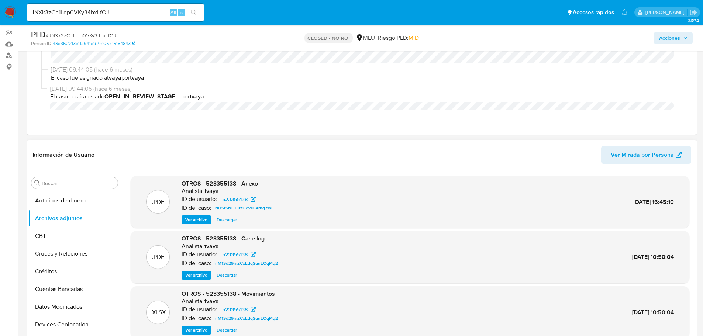
click at [95, 11] on input "JNXk3zCn1Lqp0VKy34bxLfOJ" at bounding box center [115, 13] width 177 height 10
paste input "8meUZaSuwmWbruYmklGThrGX"
type input "8meUZaSuwmWbruYmklGThrGX"
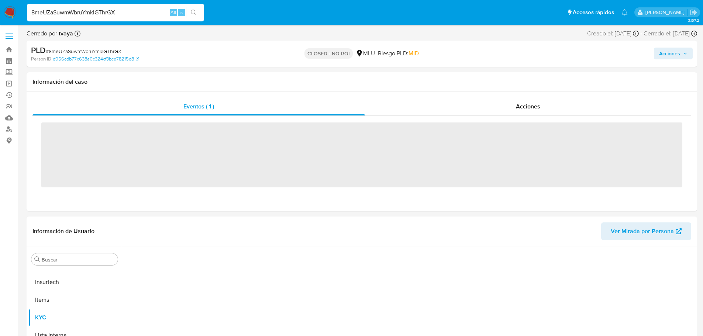
scroll to position [330, 0]
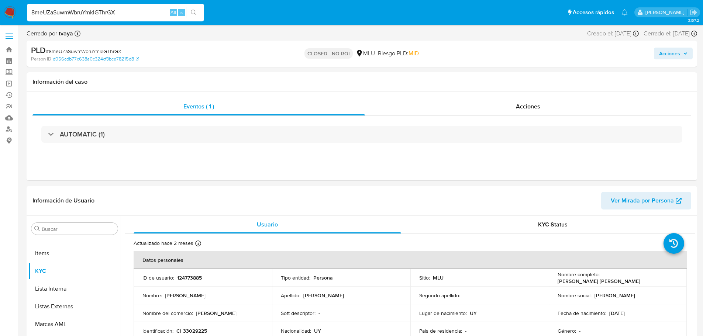
select select "10"
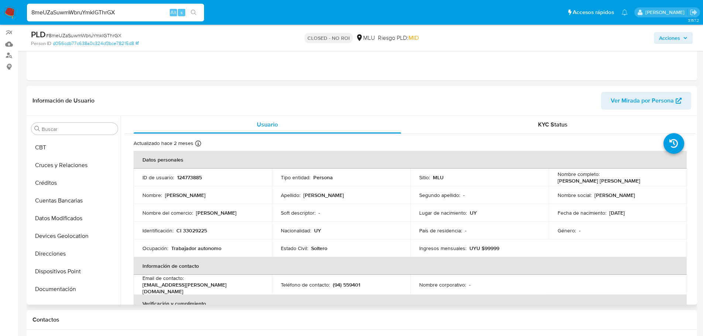
scroll to position [0, 0]
click at [69, 158] on button "Archivos adjuntos" at bounding box center [71, 164] width 86 height 18
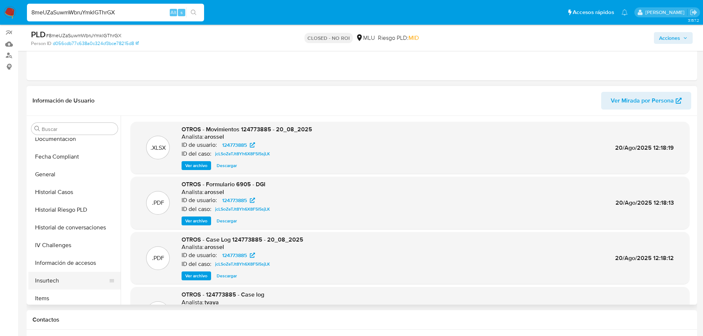
scroll to position [222, 0]
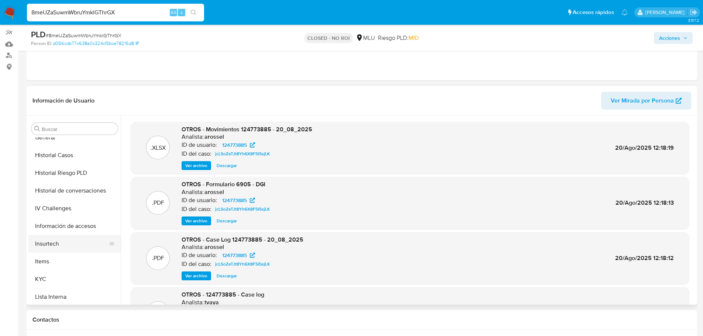
click at [65, 285] on button "KYC" at bounding box center [74, 280] width 92 height 18
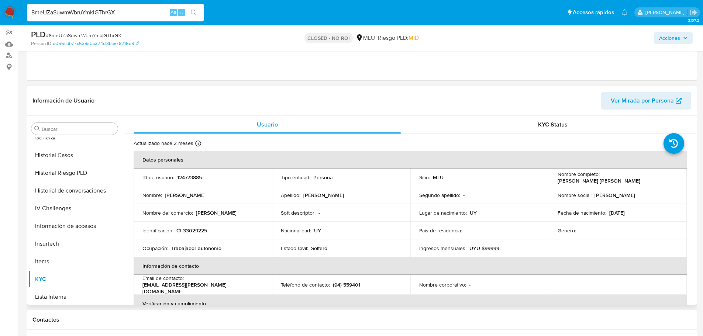
drag, startPoint x: 566, startPoint y: 182, endPoint x: 625, endPoint y: 186, distance: 59.6
click at [625, 186] on td "Nombre completo : Miguel Gonzalo Gagliano Monrroy" at bounding box center [618, 178] width 138 height 18
drag, startPoint x: 635, startPoint y: 181, endPoint x: 531, endPoint y: 181, distance: 103.7
click at [531, 181] on tr "ID de usuario : 124773885 Tipo entidad : Persona Sitio : MLU Nombre completo : …" at bounding box center [410, 178] width 553 height 18
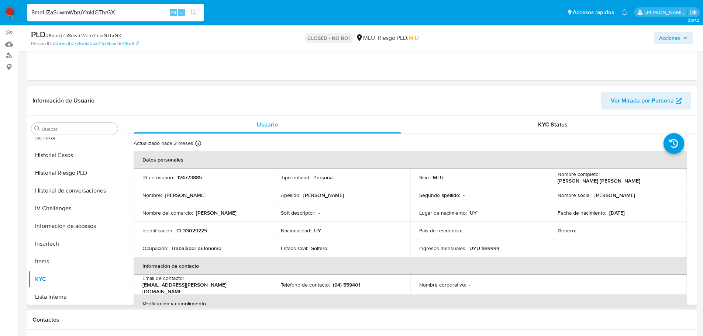
click at [568, 181] on p "Miguel Gonzalo Gagliano Monrroy" at bounding box center [599, 181] width 83 height 7
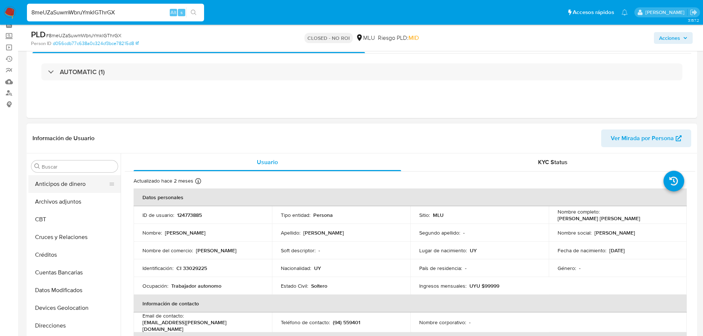
scroll to position [0, 0]
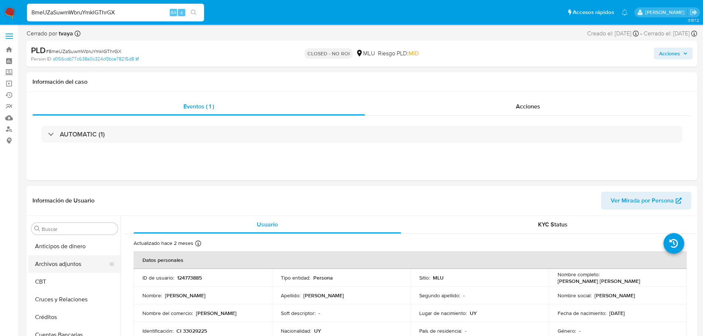
click at [73, 265] on button "Archivos adjuntos" at bounding box center [71, 264] width 86 height 18
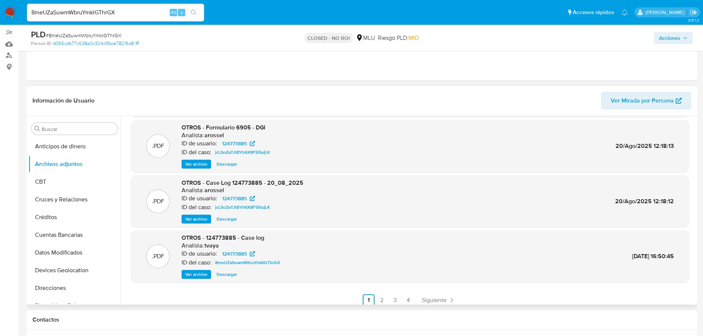
scroll to position [62, 0]
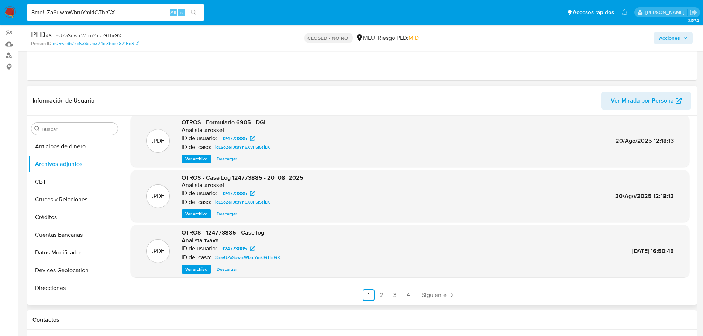
click at [188, 268] on span "Ver archivo" at bounding box center [196, 269] width 22 height 7
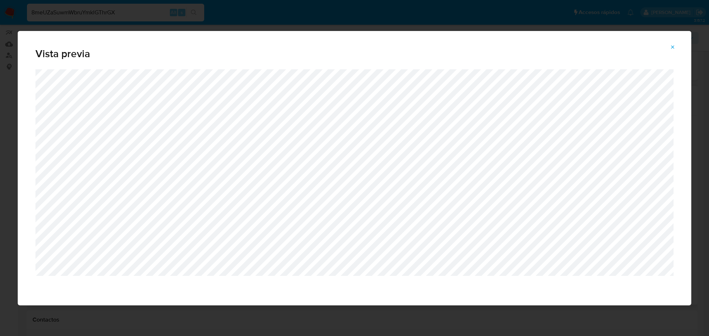
click at [676, 44] on button "Attachment preview" at bounding box center [673, 47] width 16 height 12
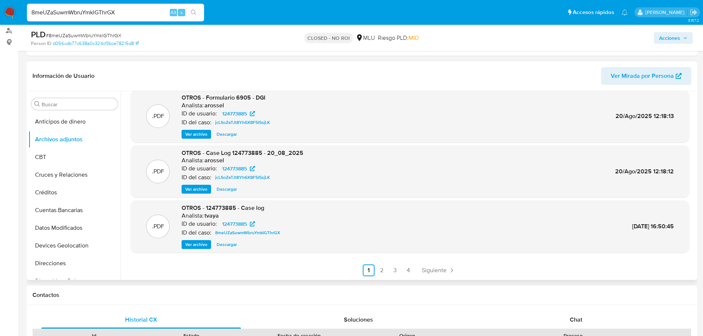
scroll to position [111, 0]
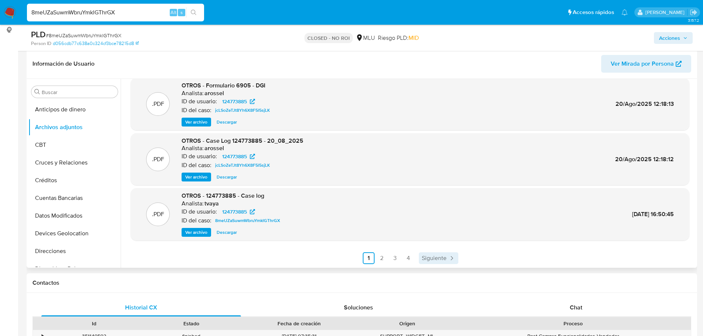
click at [449, 258] on icon "Paginación" at bounding box center [451, 258] width 7 height 7
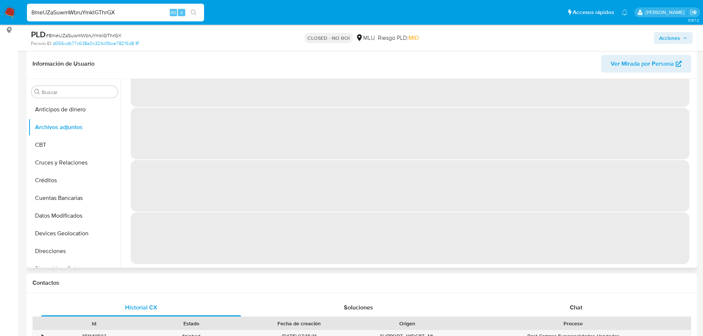
scroll to position [0, 0]
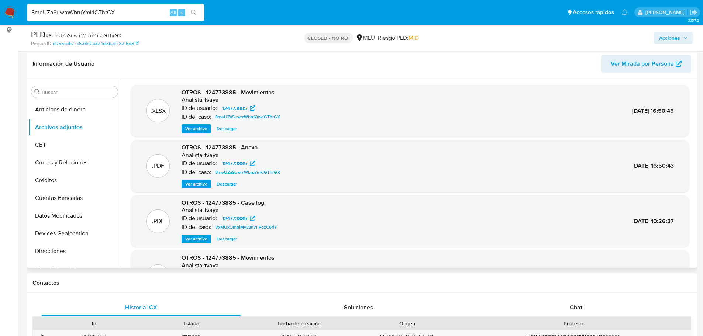
click at [196, 186] on span "Ver archivo" at bounding box center [196, 184] width 22 height 7
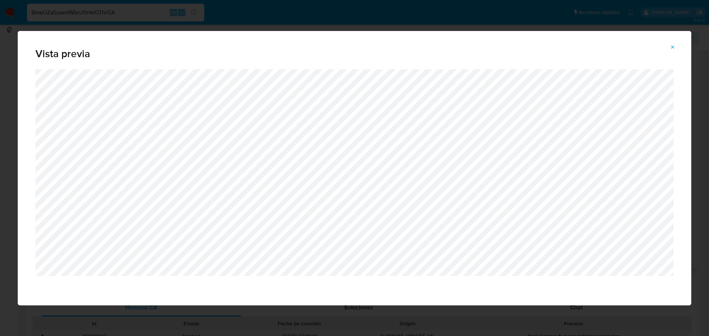
click at [673, 45] on icon "Attachment preview" at bounding box center [673, 47] width 6 height 6
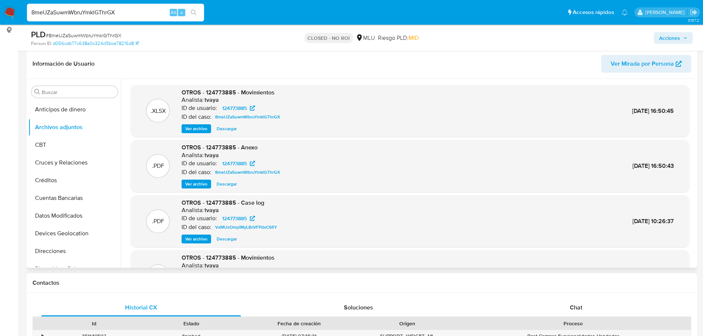
click at [134, 16] on input "8meUZaSuwmWbruYmklGThrGX" at bounding box center [115, 13] width 177 height 10
paste input "ANZxZ5KCXWZtbGtbaQoGoEGw"
type input "ANZxZ5KCXWZtbGtbaQoGoEGw"
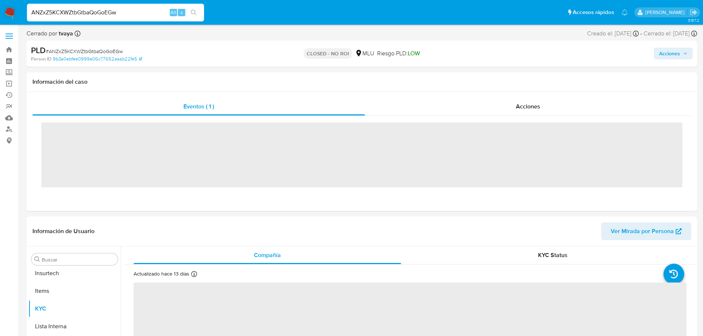
scroll to position [330, 0]
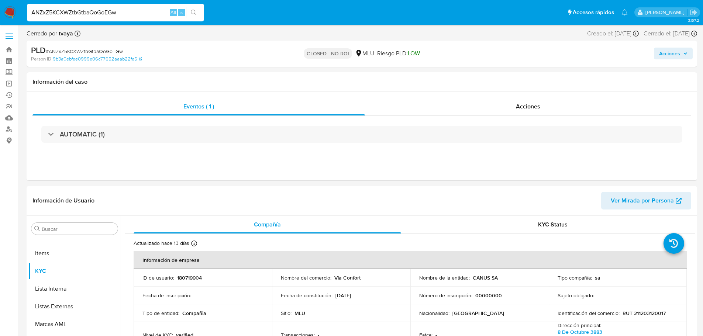
select select "10"
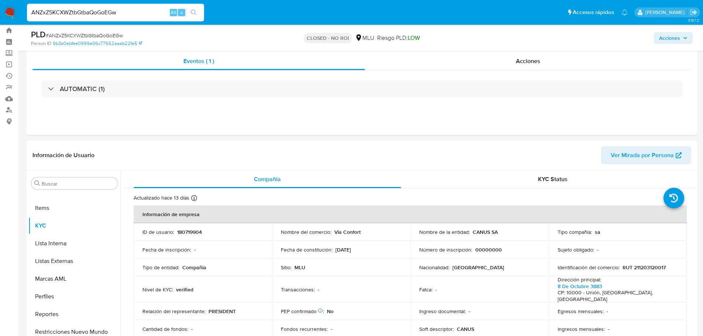
scroll to position [37, 0]
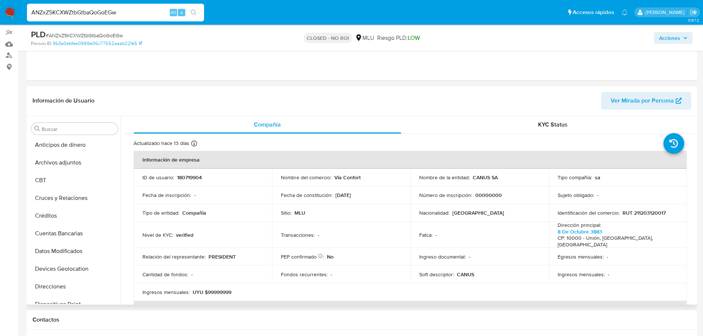
scroll to position [0, 0]
click at [398, 195] on div "Fecha de constitución : 12/06/1980" at bounding box center [341, 195] width 121 height 7
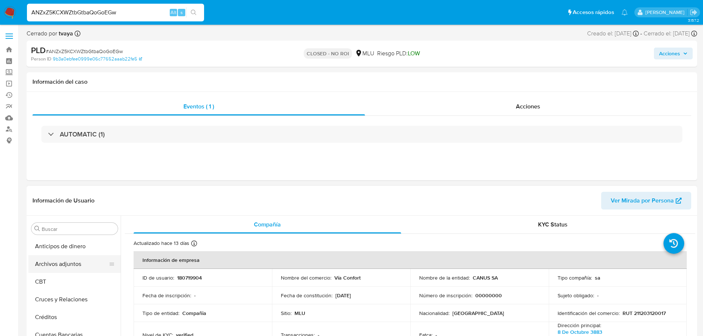
drag, startPoint x: 55, startPoint y: 263, endPoint x: 45, endPoint y: 263, distance: 10.7
click at [55, 263] on button "Archivos adjuntos" at bounding box center [71, 264] width 86 height 18
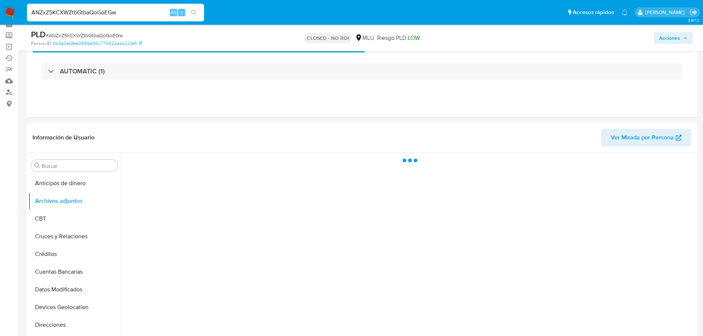
scroll to position [74, 0]
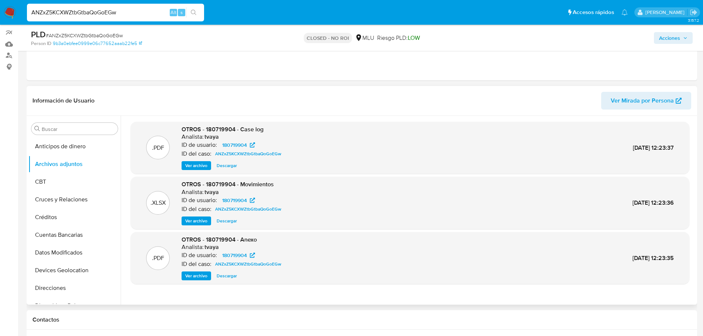
click at [195, 164] on span "Ver archivo" at bounding box center [196, 165] width 22 height 7
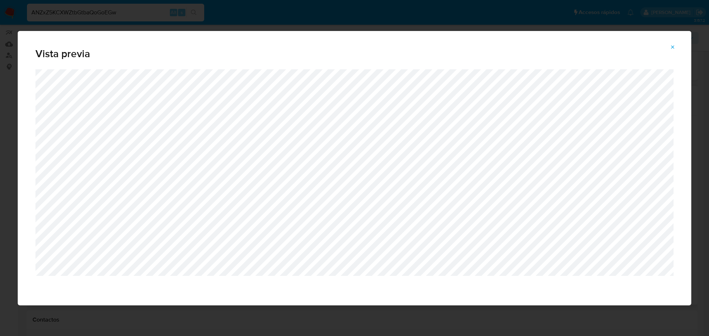
click at [672, 48] on icon "Attachment preview" at bounding box center [672, 46] width 3 height 3
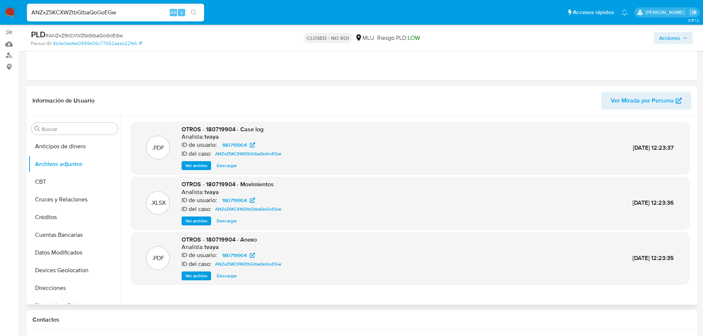
click at [104, 12] on input "ANZxZ5KCXWZtbGtbaQoGoEGw" at bounding box center [115, 13] width 177 height 10
paste input "FdNU9HKugJucCgf27nv7HJr5"
type input "FdNU9HKugJucCgf27nv7HJr5"
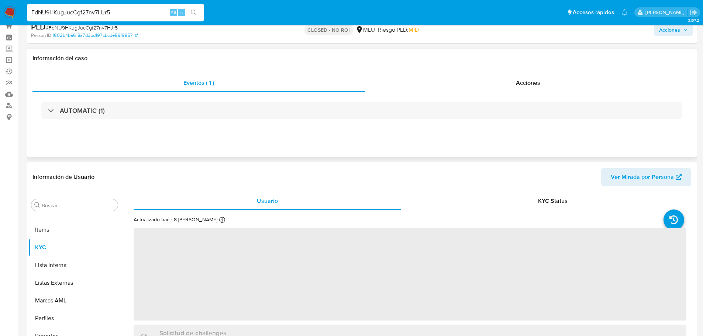
scroll to position [37, 0]
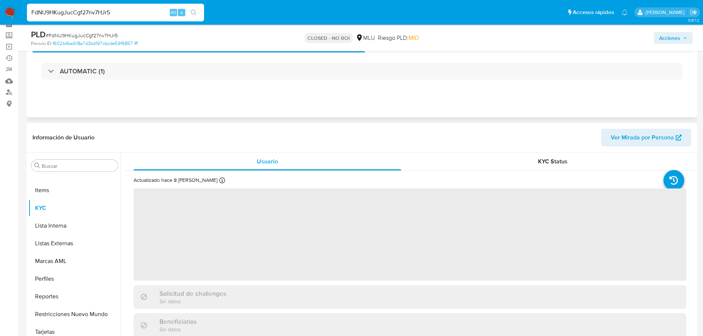
select select "10"
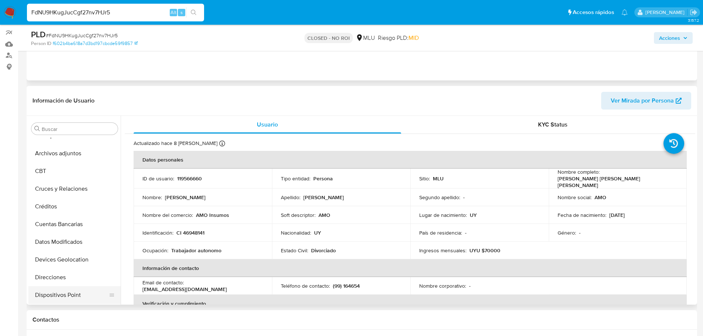
scroll to position [0, 0]
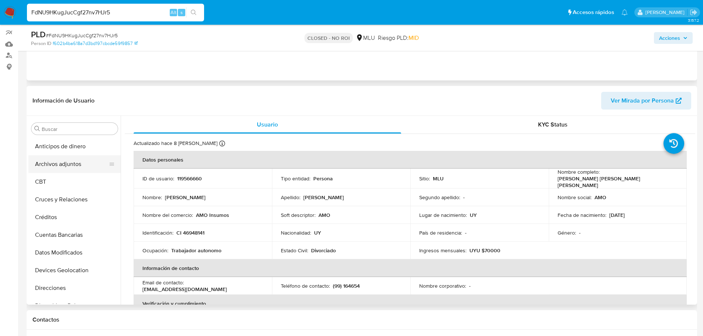
click at [72, 161] on button "Archivos adjuntos" at bounding box center [71, 164] width 86 height 18
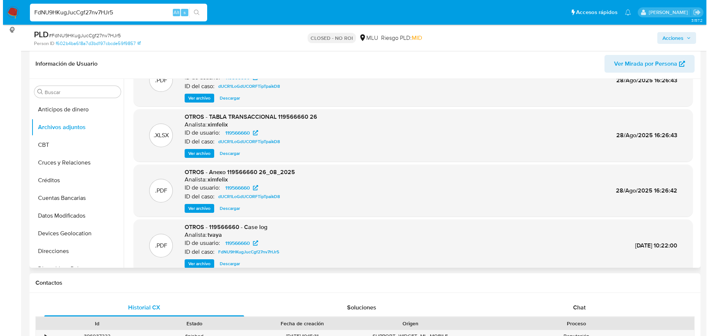
scroll to position [62, 0]
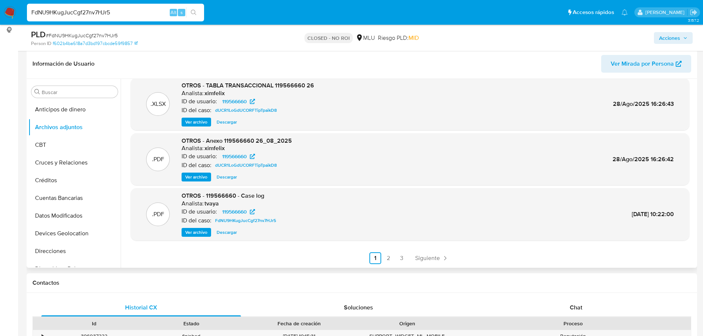
drag, startPoint x: 196, startPoint y: 231, endPoint x: 282, endPoint y: 257, distance: 90.1
click at [196, 231] on span "Ver archivo" at bounding box center [196, 232] width 22 height 7
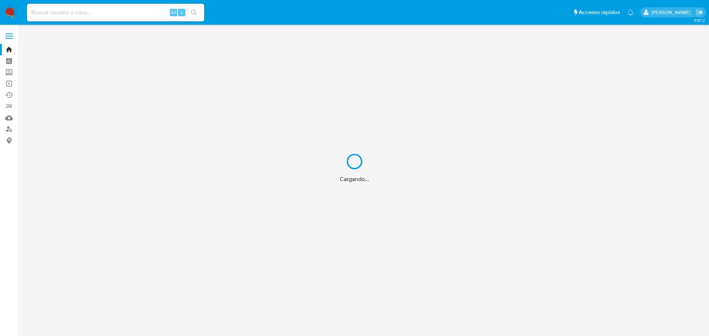
click at [91, 12] on div "Cargando..." at bounding box center [354, 168] width 709 height 336
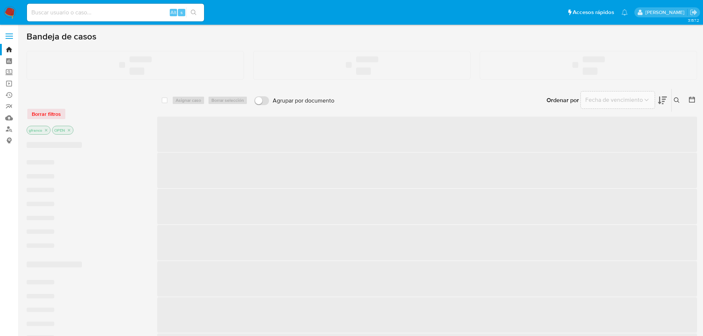
click at [91, 12] on input at bounding box center [115, 13] width 177 height 10
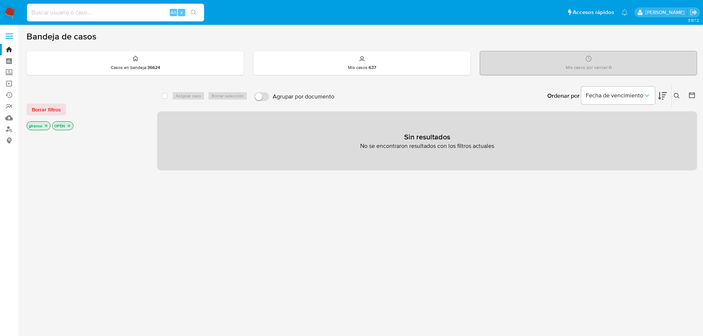
paste input "ulMmRi9GMhyLSpUl1fIq4aW1"
type input "ulMmRi9GMhyLSpUl1fIq4aW1"
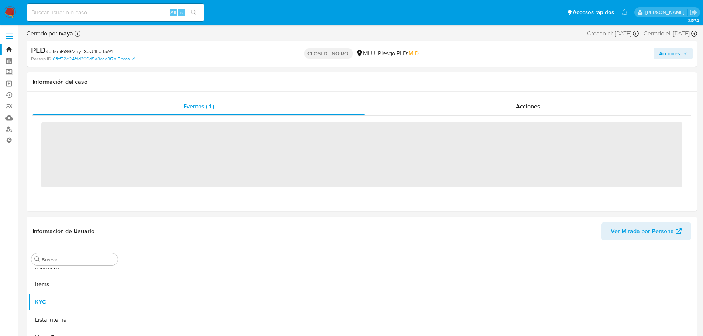
scroll to position [330, 0]
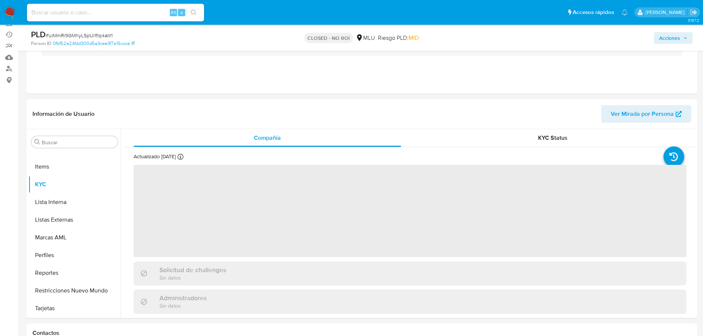
select select "10"
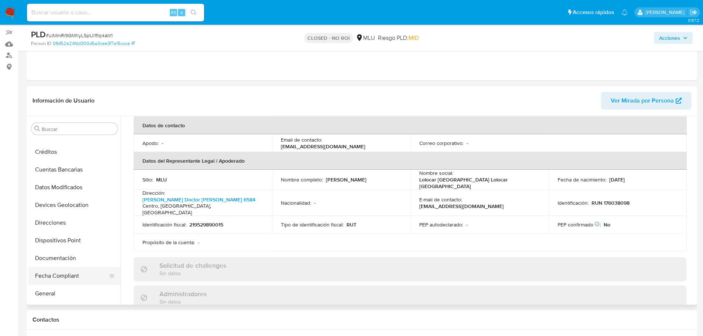
scroll to position [34, 0]
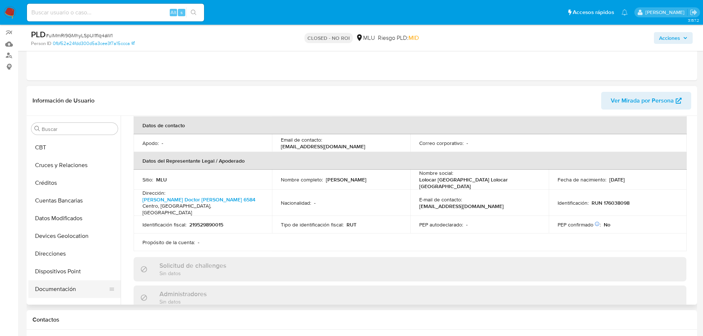
click at [73, 290] on button "Documentación" at bounding box center [71, 290] width 86 height 18
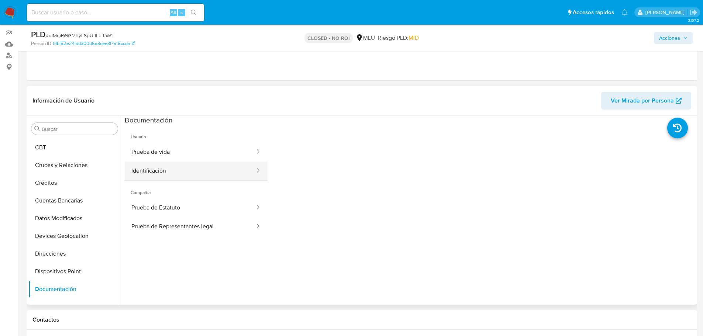
drag, startPoint x: 205, startPoint y: 157, endPoint x: 202, endPoint y: 173, distance: 16.4
click at [202, 173] on ul "Prueba de vida Identificación" at bounding box center [196, 162] width 143 height 38
click at [202, 172] on button "Identificación" at bounding box center [190, 171] width 131 height 19
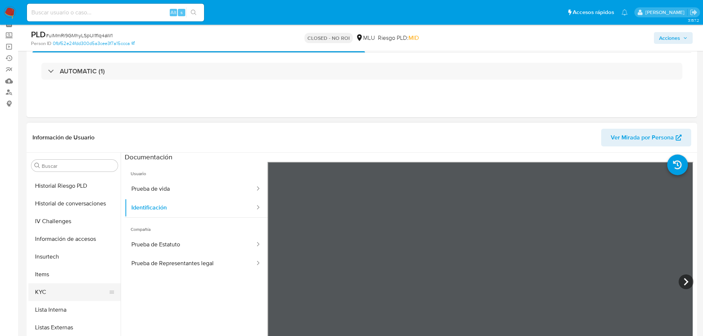
scroll to position [258, 0]
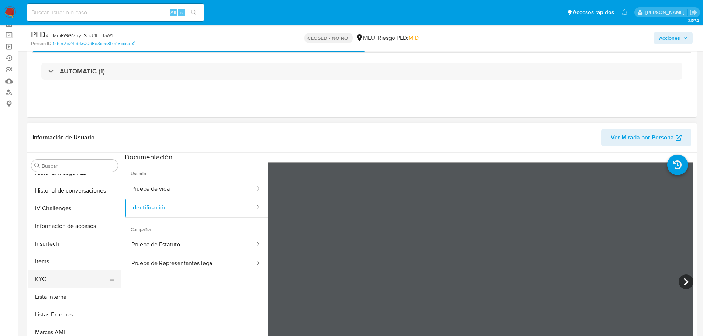
click at [55, 281] on button "KYC" at bounding box center [71, 280] width 86 height 18
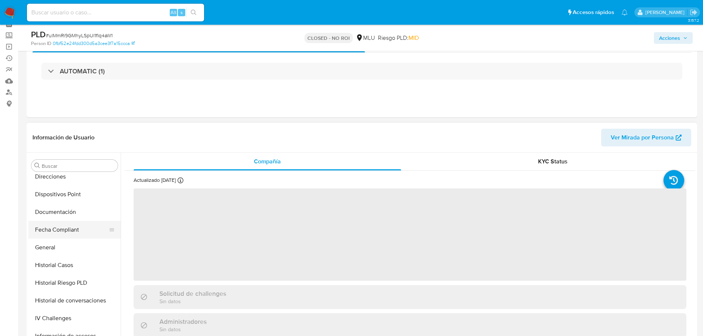
scroll to position [148, 0]
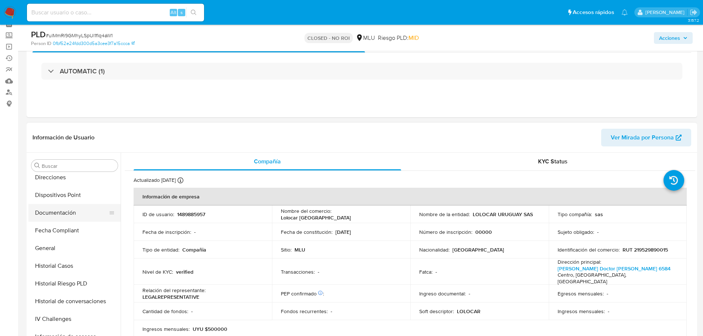
click at [68, 212] on button "Documentación" at bounding box center [71, 213] width 86 height 18
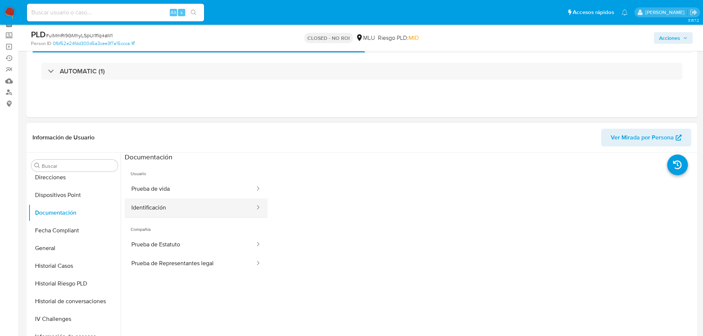
click at [180, 205] on button "Identificación" at bounding box center [190, 208] width 131 height 19
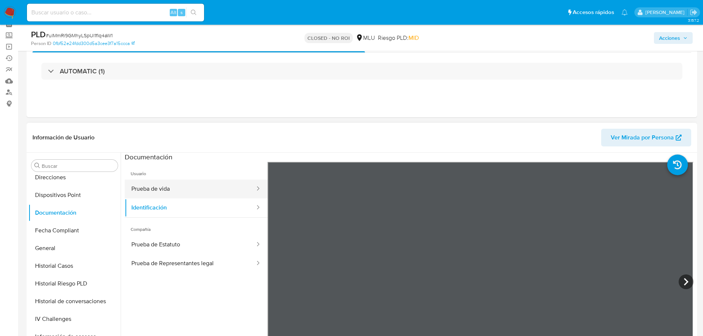
click at [187, 189] on button "Prueba de vida" at bounding box center [190, 189] width 131 height 19
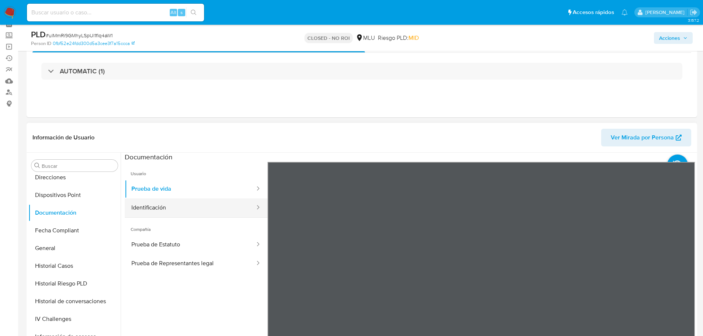
drag, startPoint x: 188, startPoint y: 211, endPoint x: 195, endPoint y: 210, distance: 6.7
click at [189, 211] on button "Identificación" at bounding box center [190, 208] width 131 height 19
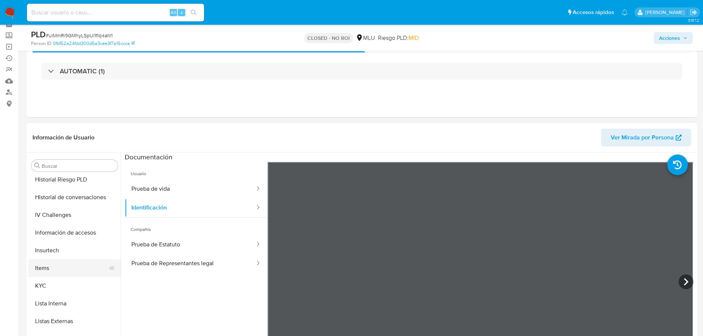
scroll to position [258, 0]
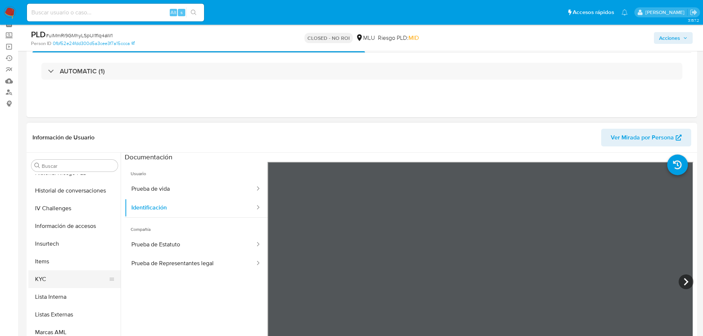
click at [55, 277] on button "KYC" at bounding box center [71, 280] width 86 height 18
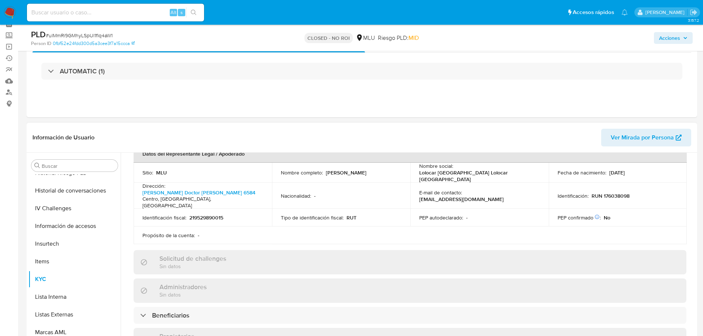
scroll to position [192, 0]
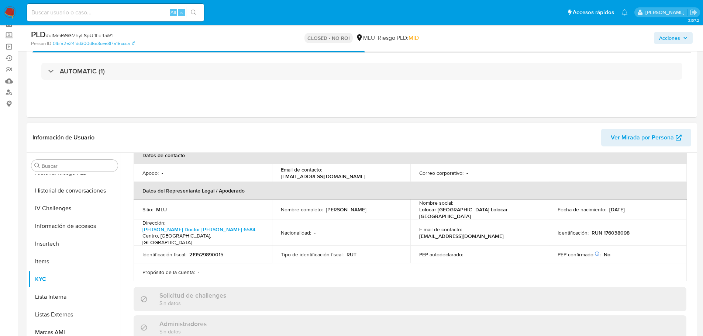
click at [602, 230] on p "RUN 176038098" at bounding box center [611, 233] width 38 height 7
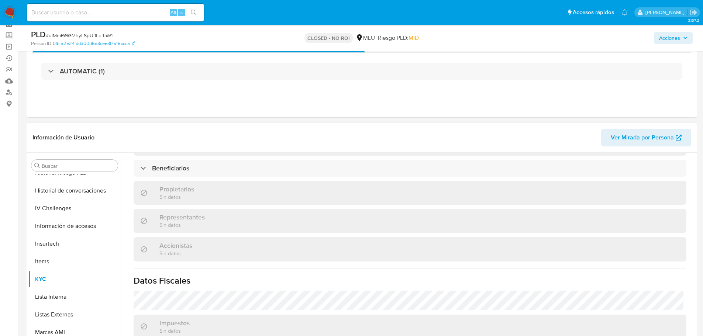
scroll to position [413, 0]
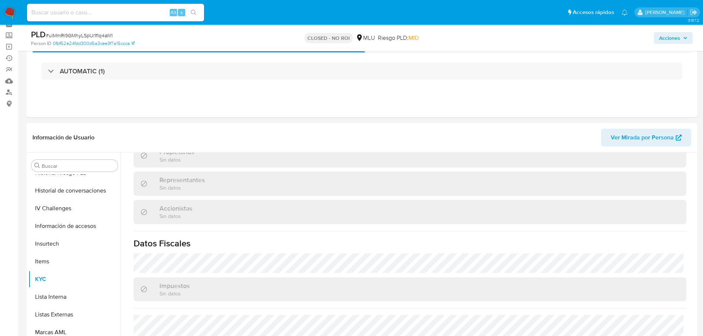
click at [611, 238] on h1 "Datos Fiscales" at bounding box center [410, 243] width 553 height 11
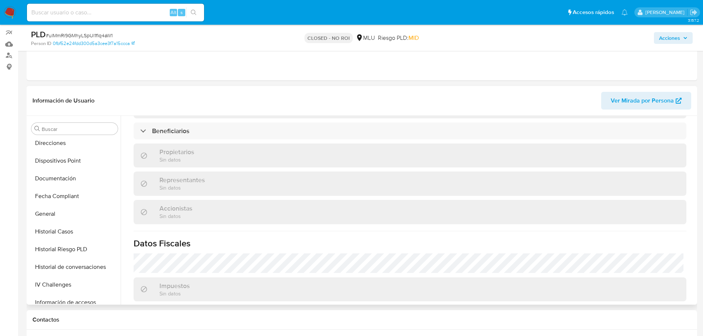
scroll to position [108, 0]
click at [69, 216] on button "Documentación" at bounding box center [71, 216] width 86 height 18
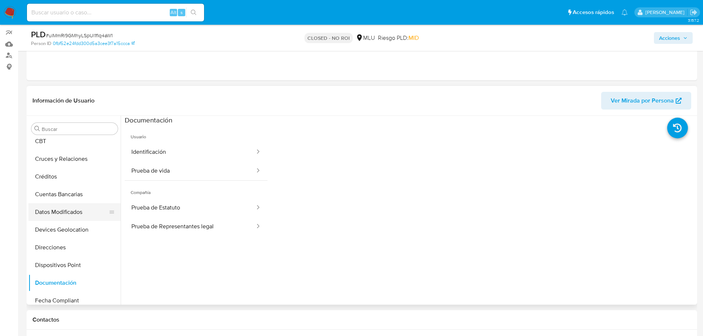
scroll to position [0, 0]
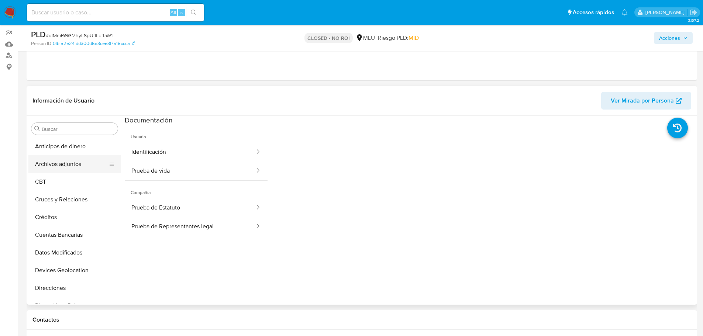
click at [60, 163] on button "Archivos adjuntos" at bounding box center [71, 164] width 86 height 18
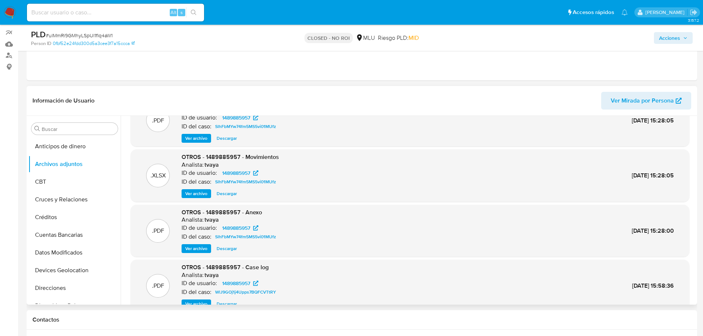
scroll to position [62, 0]
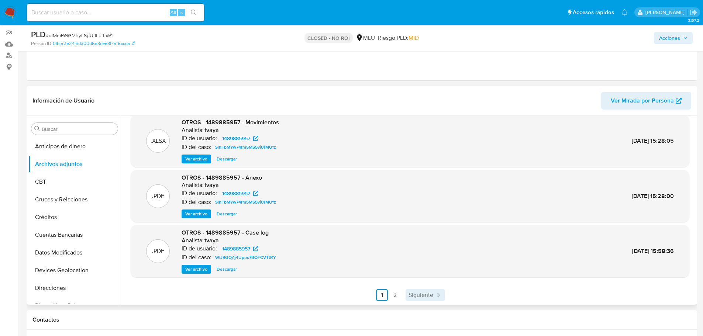
click at [417, 296] on span "Siguiente" at bounding box center [421, 295] width 25 height 6
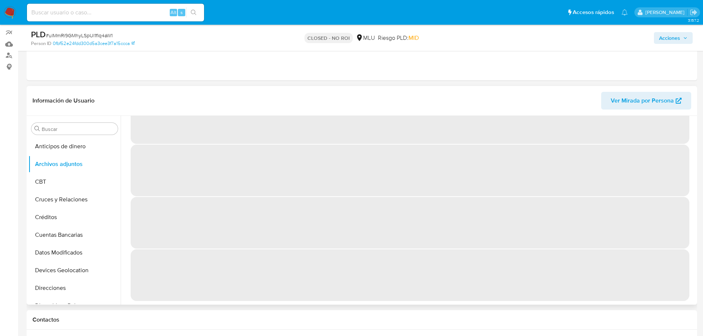
scroll to position [0, 0]
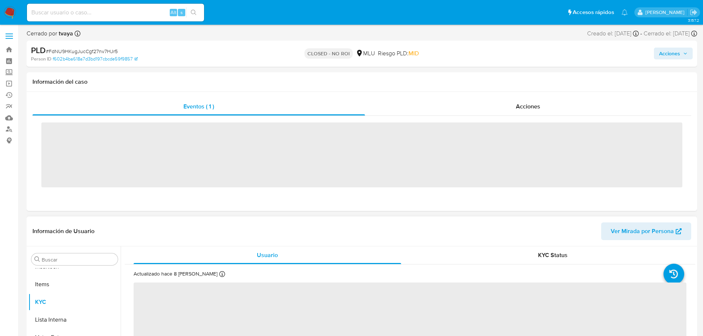
scroll to position [330, 0]
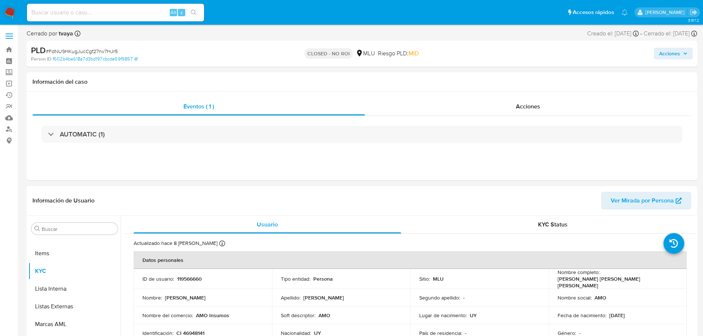
select select "10"
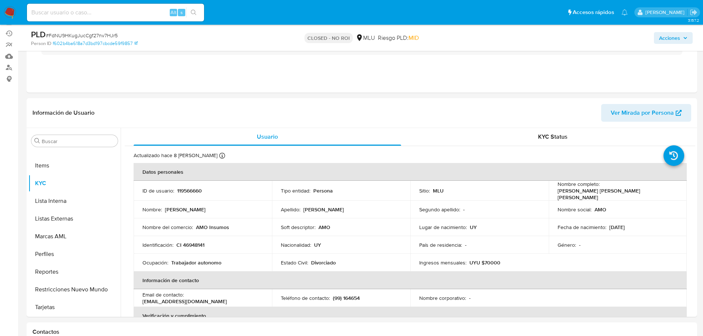
scroll to position [74, 0]
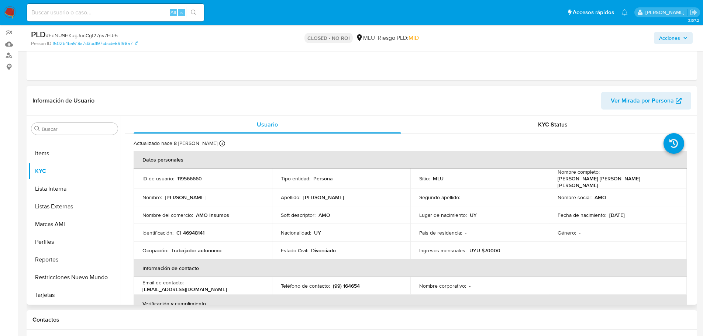
click at [379, 209] on td "Soft descriptor : AMO" at bounding box center [341, 215] width 138 height 18
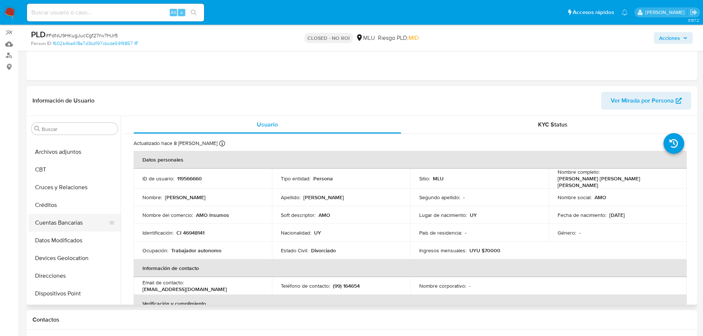
scroll to position [0, 0]
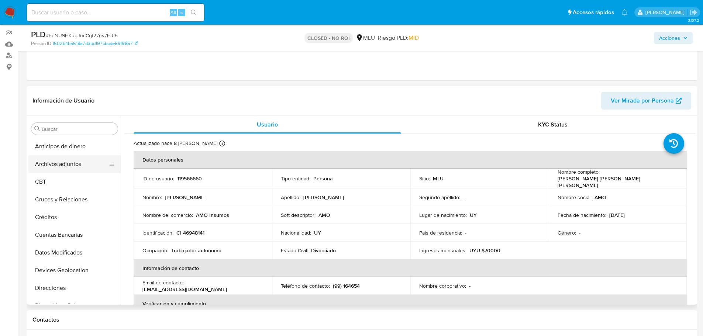
click at [68, 162] on button "Archivos adjuntos" at bounding box center [71, 164] width 86 height 18
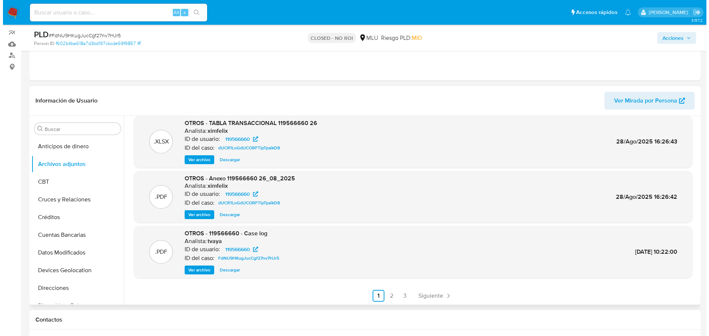
scroll to position [62, 0]
click at [200, 267] on span "Ver archivo" at bounding box center [196, 269] width 22 height 7
